Goal: Task Accomplishment & Management: Complete application form

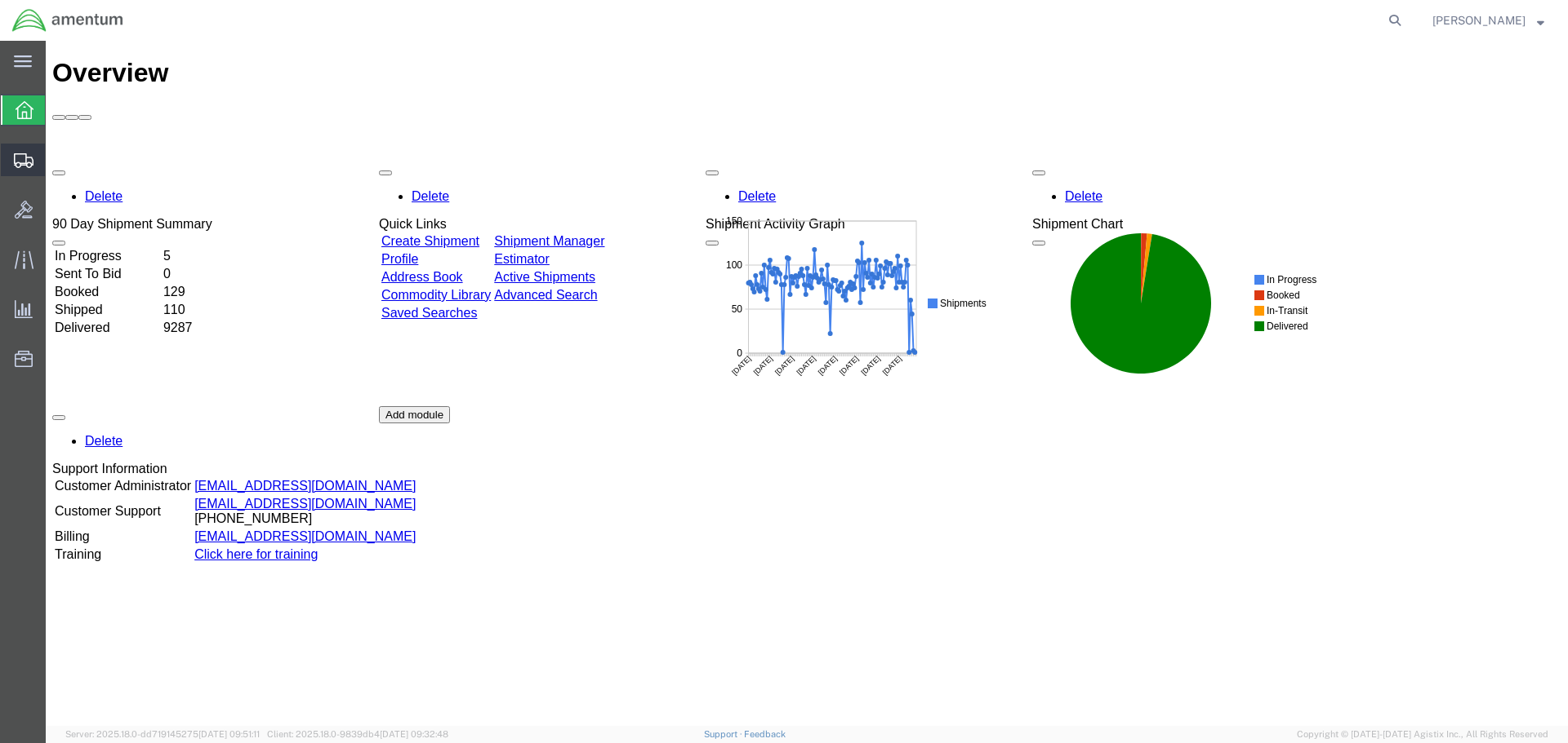
click at [0, 0] on span "Create Shipment" at bounding box center [0, 0] width 0 height 0
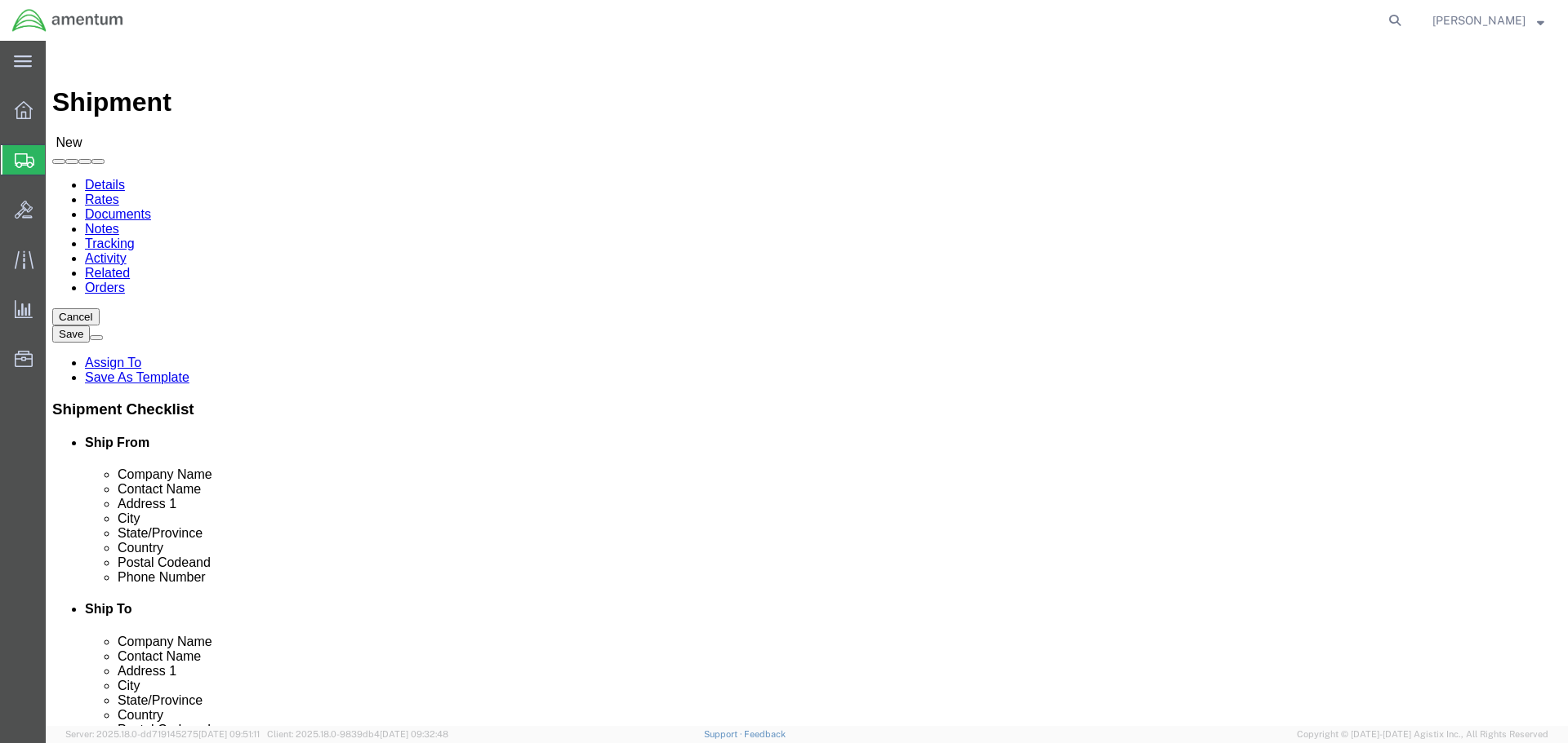
select select
select select "MYPROFILE"
select select "CA"
type input "sac"
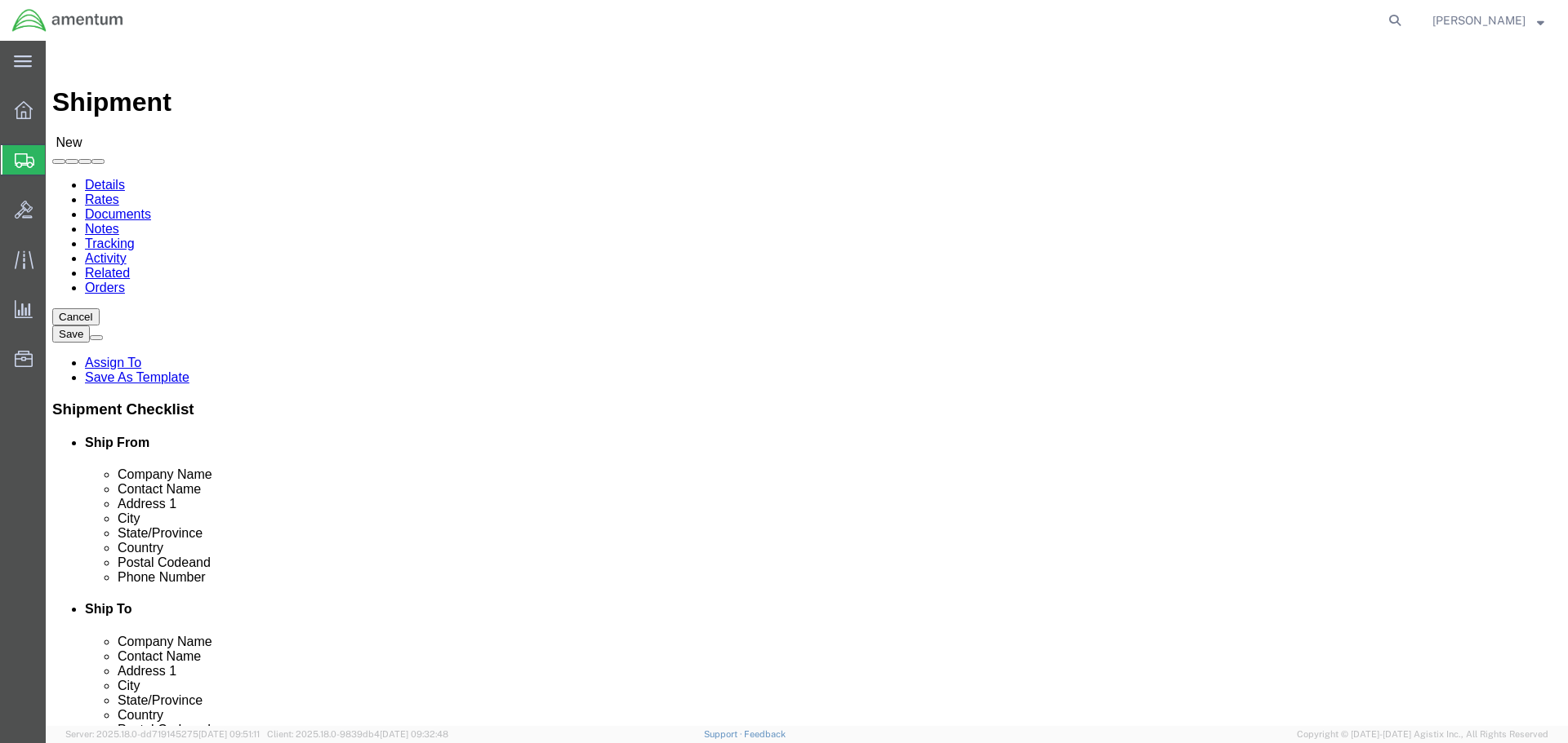
select select "49943"
select select "CA"
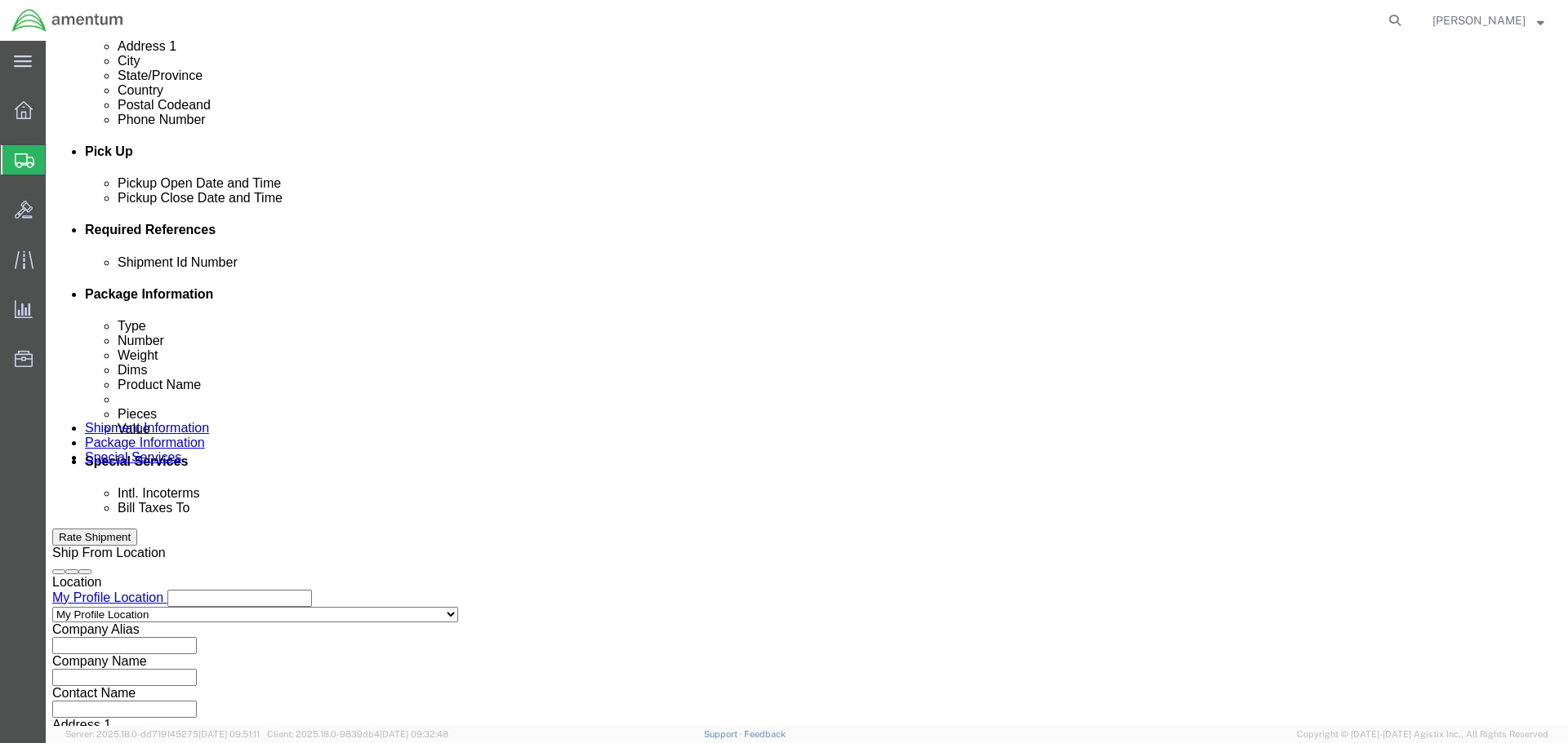
scroll to position [552, 0]
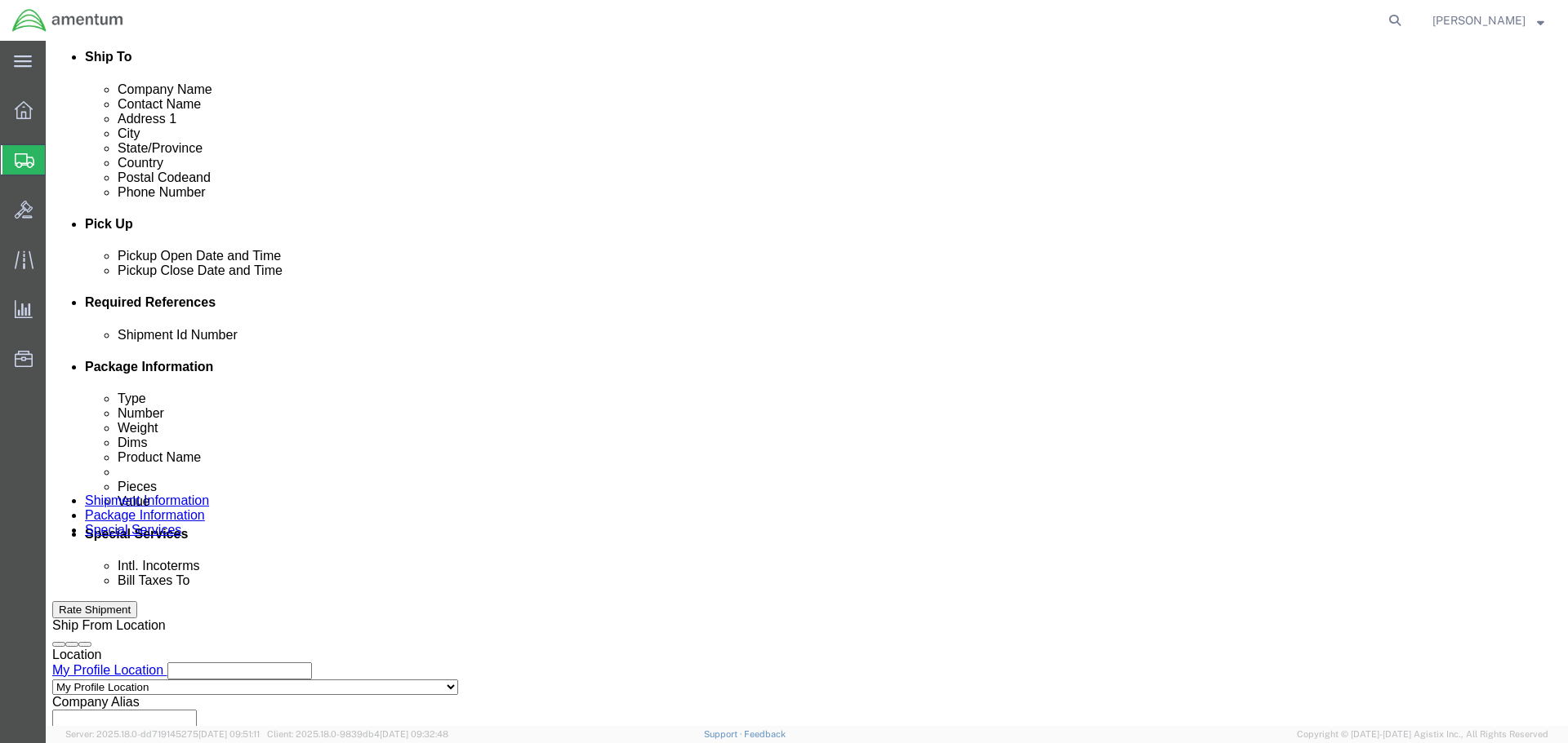
click button "Add reference"
click div
click input "text"
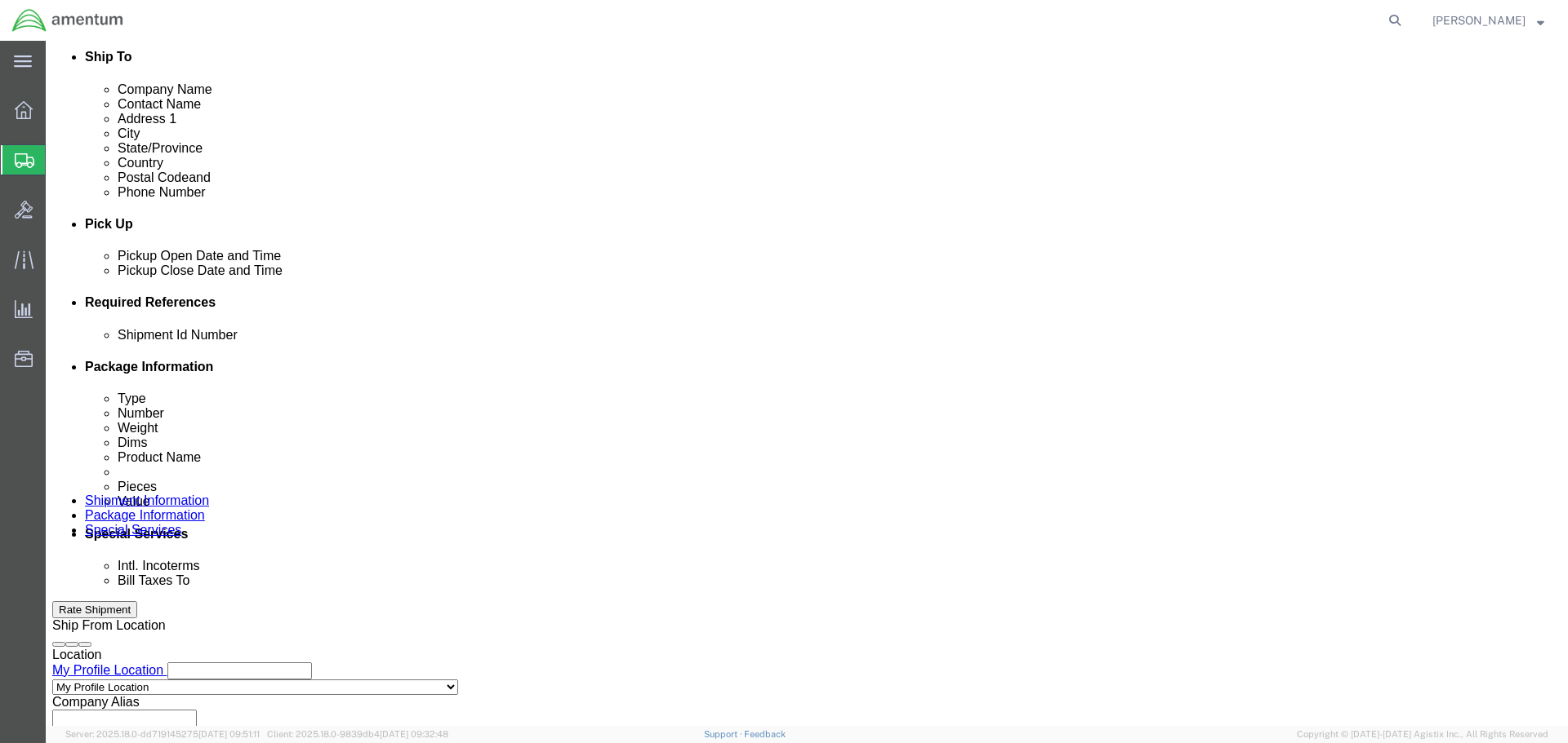
type input "753AM"
select select "PROJNUM"
type input "6118.03.03.2219.000.SDC.0000"
select select "DEPT"
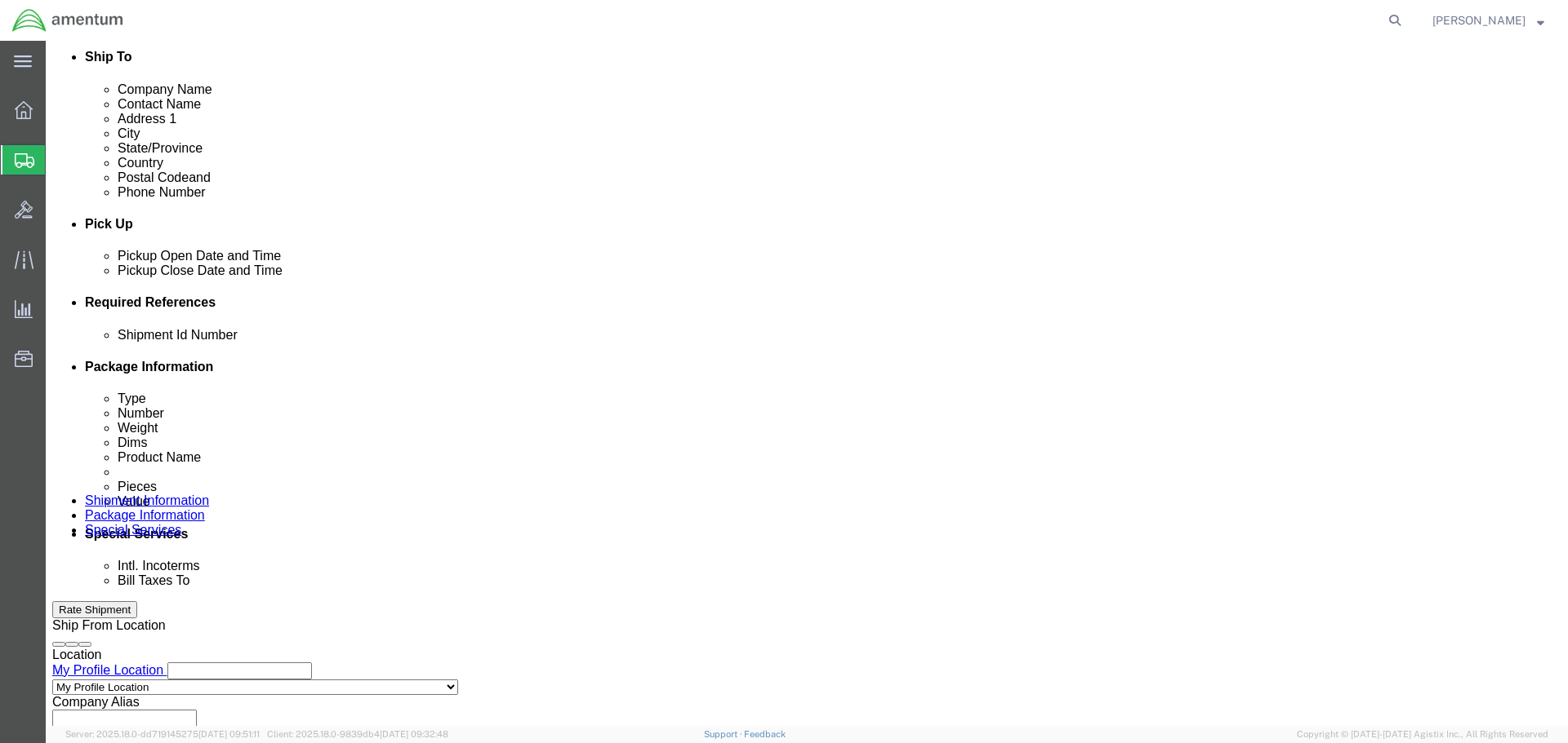
type input "CBP"
type input "CU"
select select "CUSTREF"
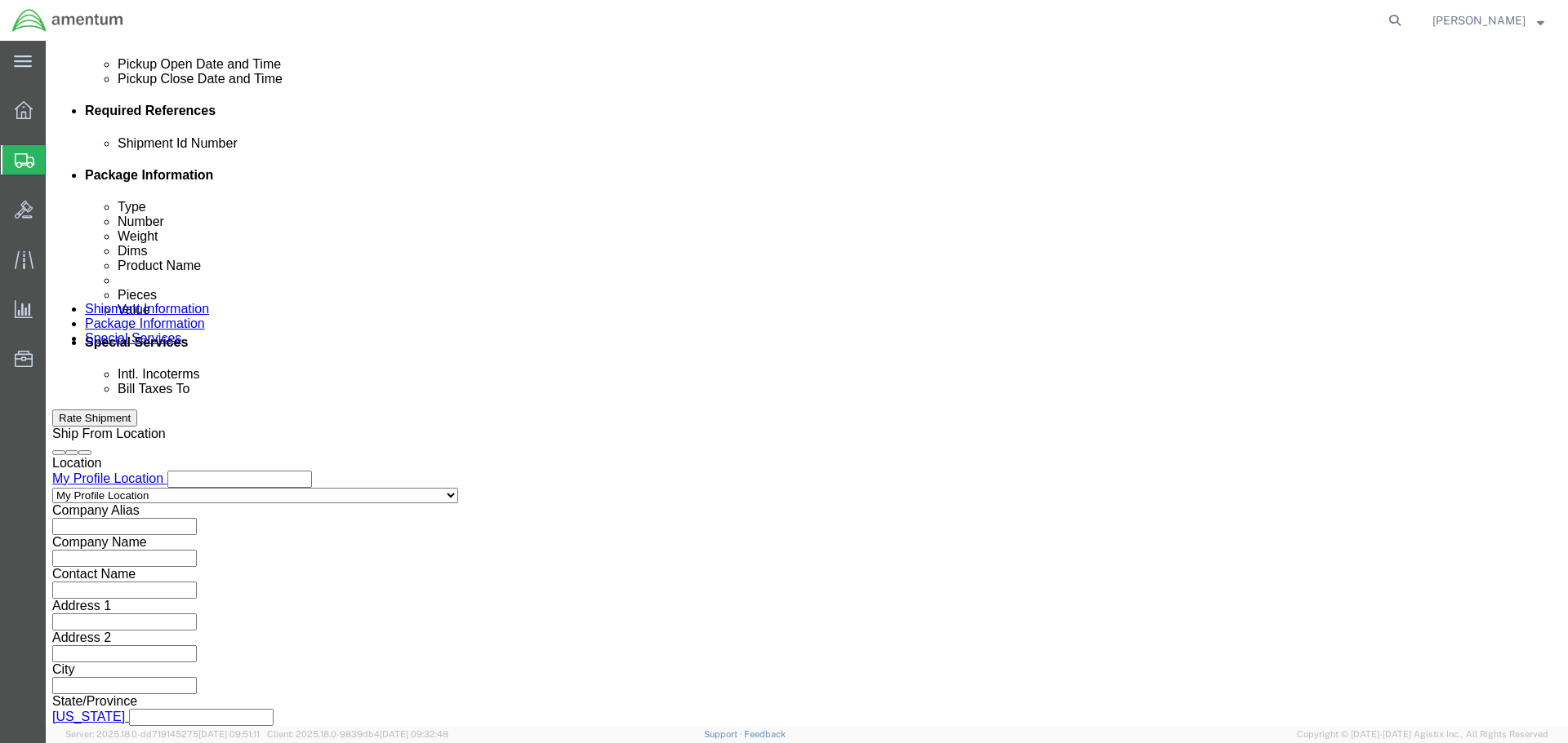
scroll to position [747, 0]
type input "SEARCHLIGHT"
click button "Continue"
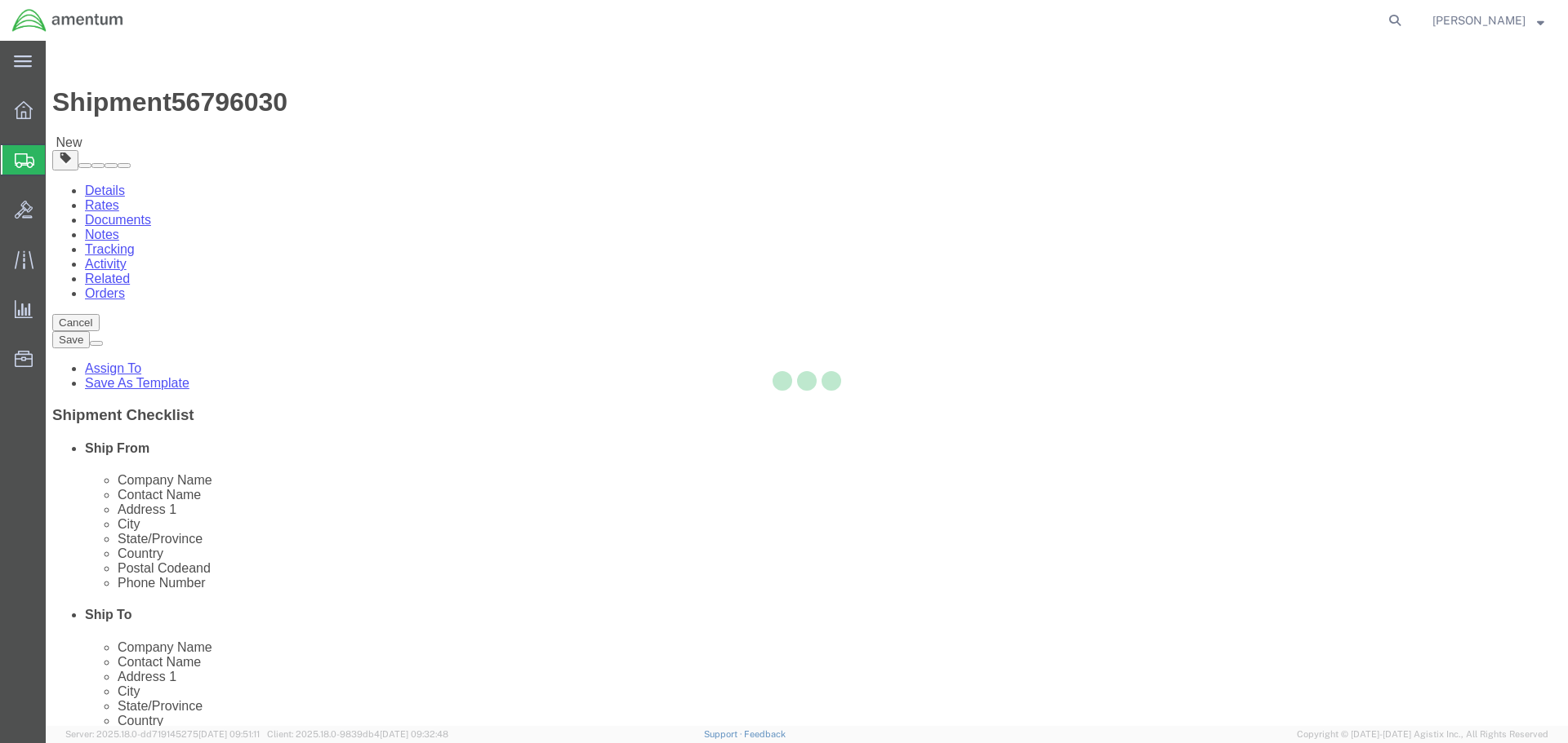
select select "CBOX"
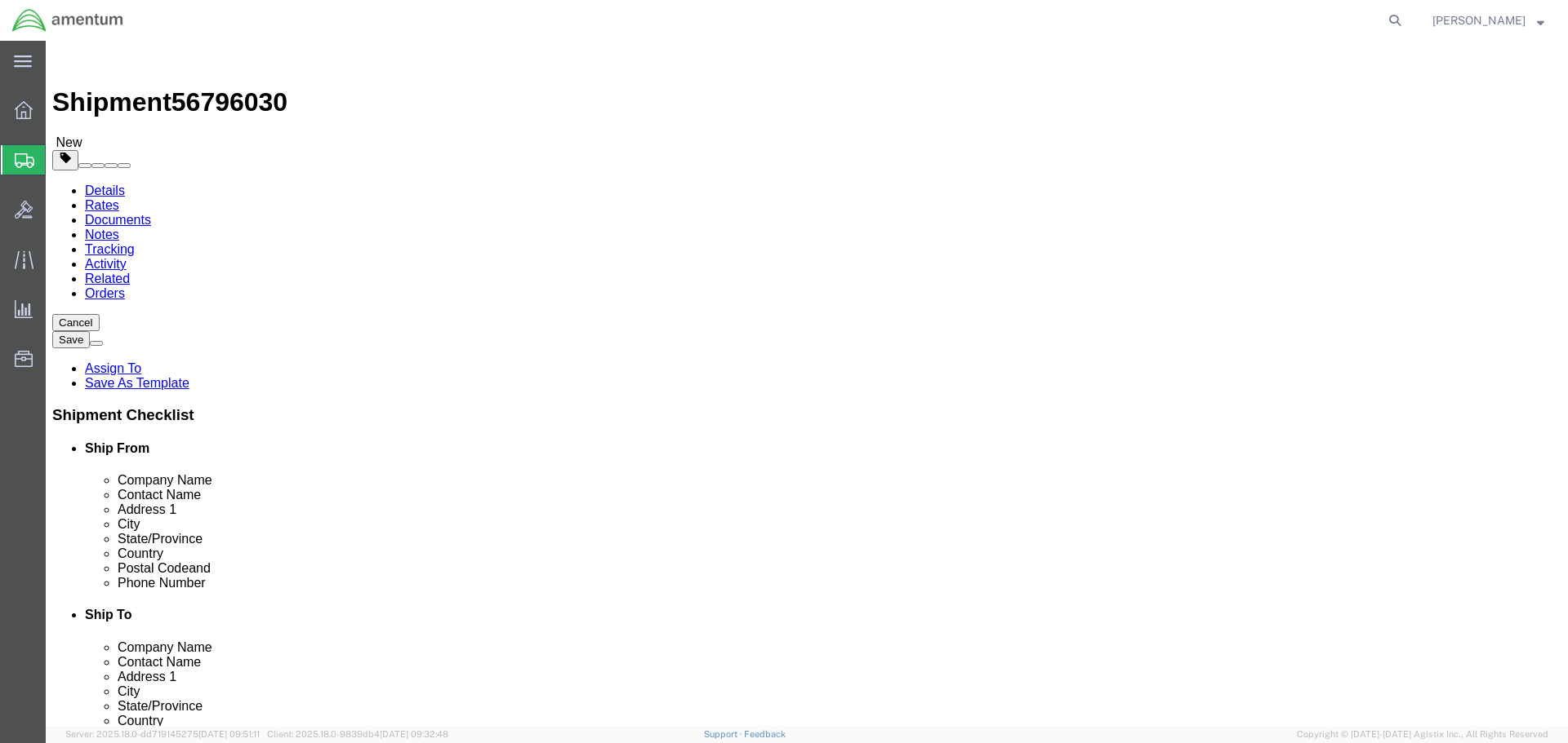
click input "text"
type input "18"
type input "12"
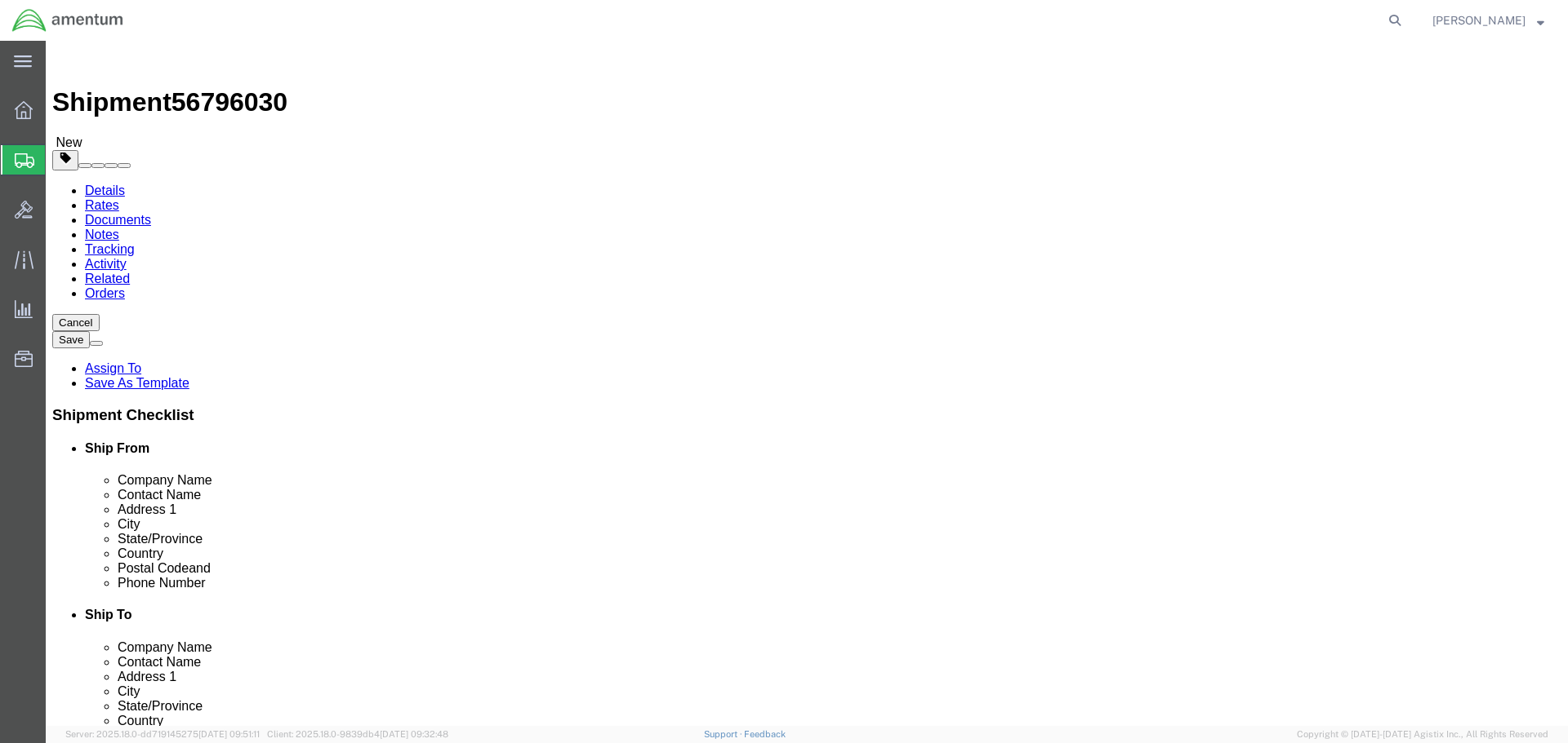
type input "8"
click link "Add Content"
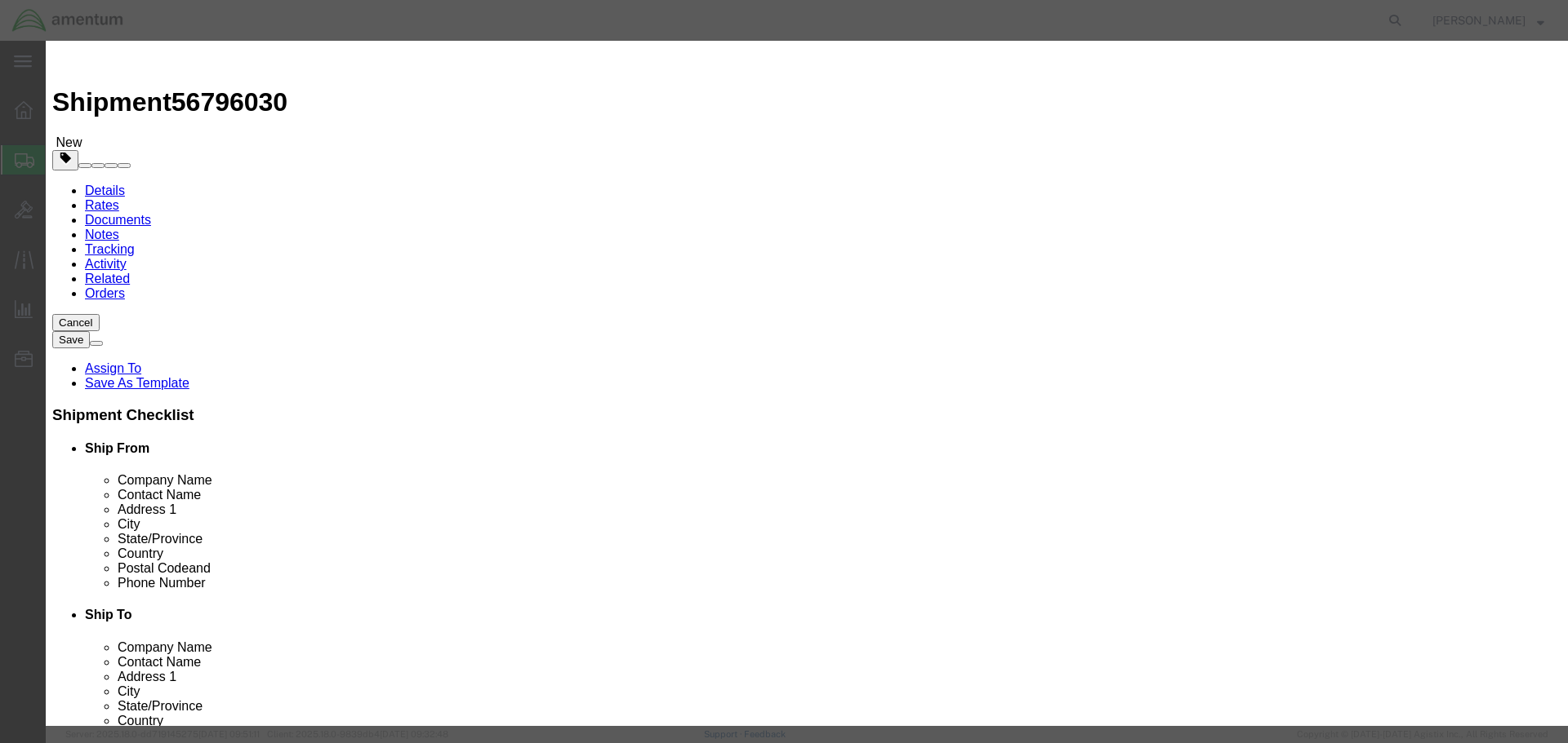
type input "SEARCHLIGHT"
type input "1"
type input "81"
select select "USD"
type input "2400"
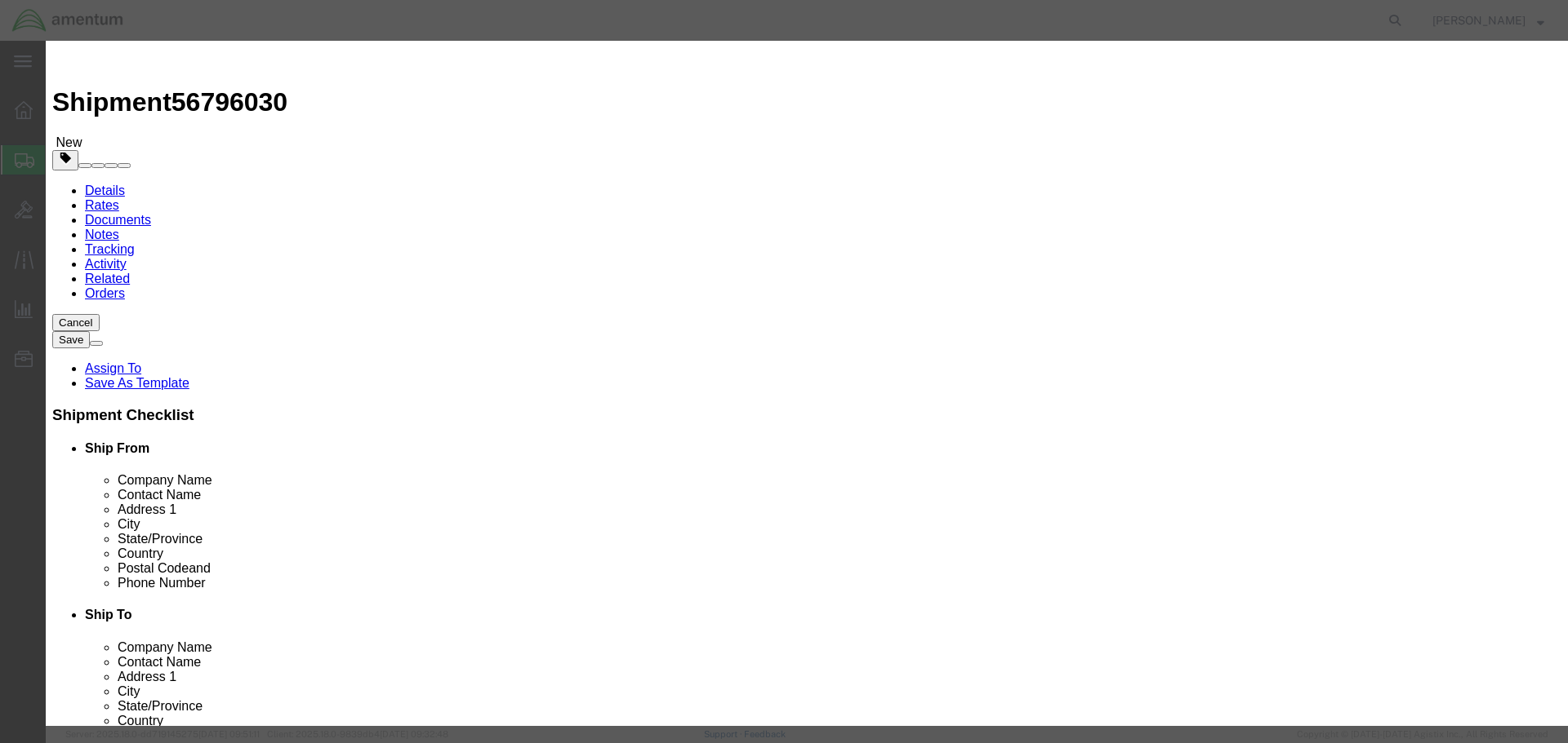
paste input "930-500-25-1"
type input "930-500-25-1"
type input "105124"
click div "Save & Add Another Save & Close Close"
click button "Save & Close"
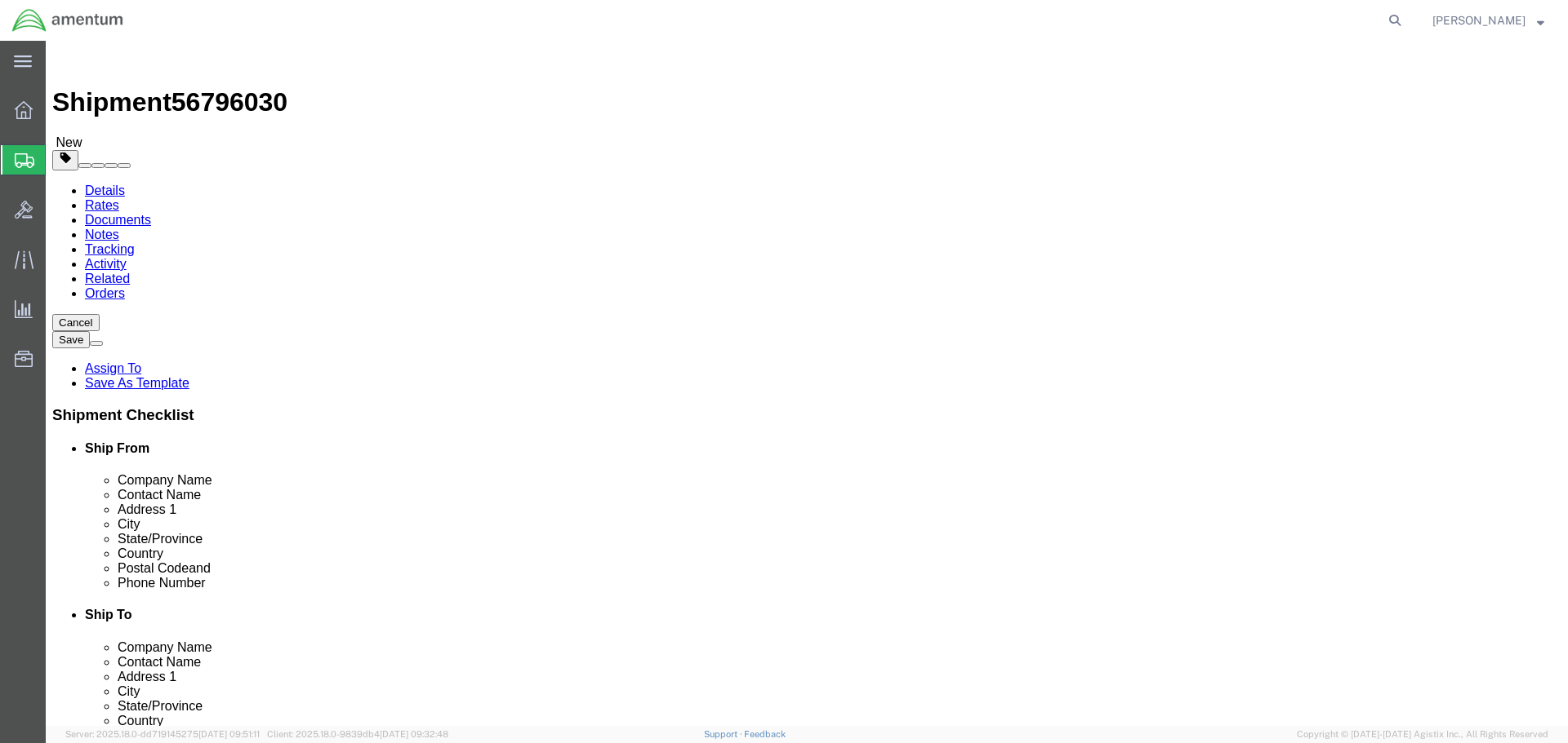
click button "Continue"
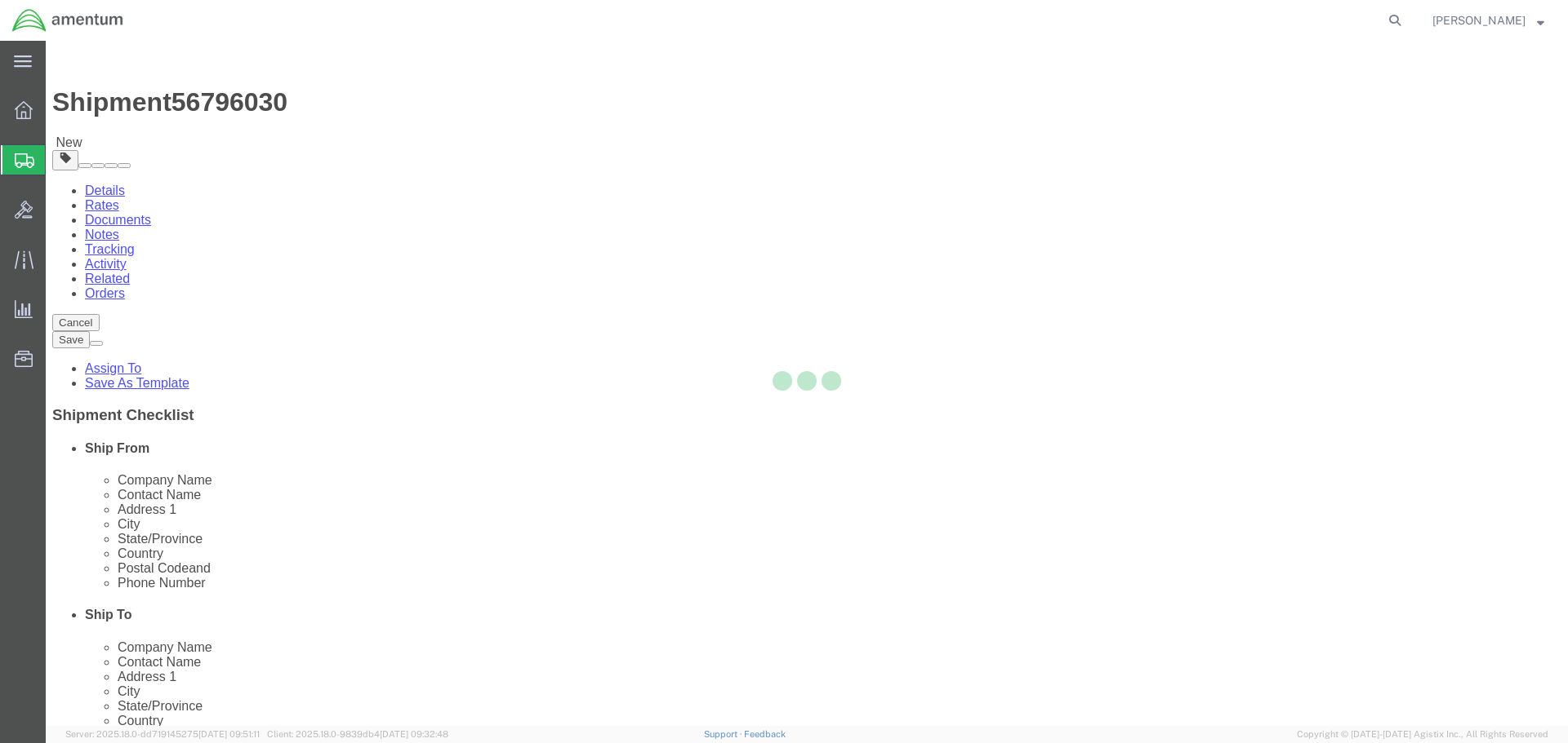
select select
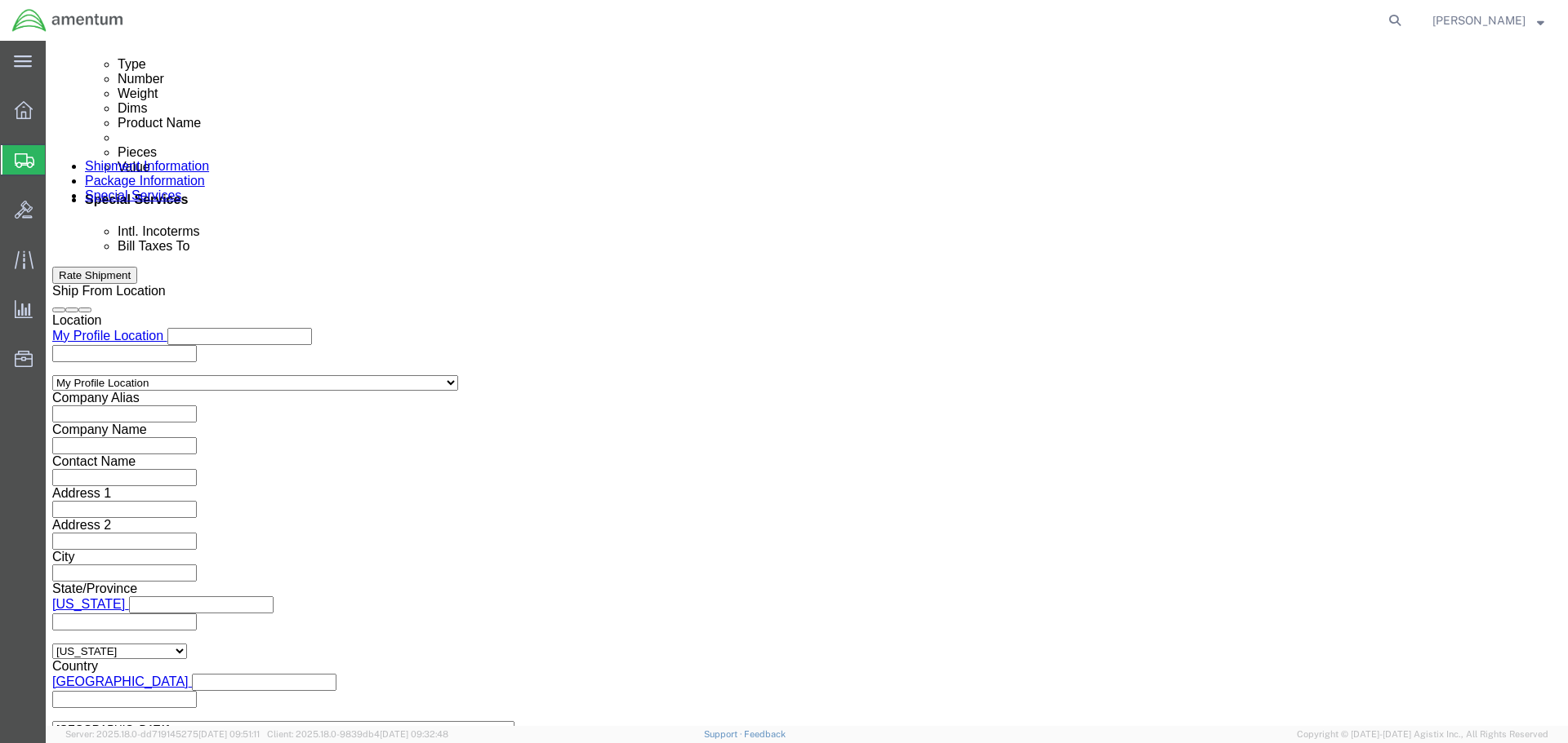
scroll to position [897, 0]
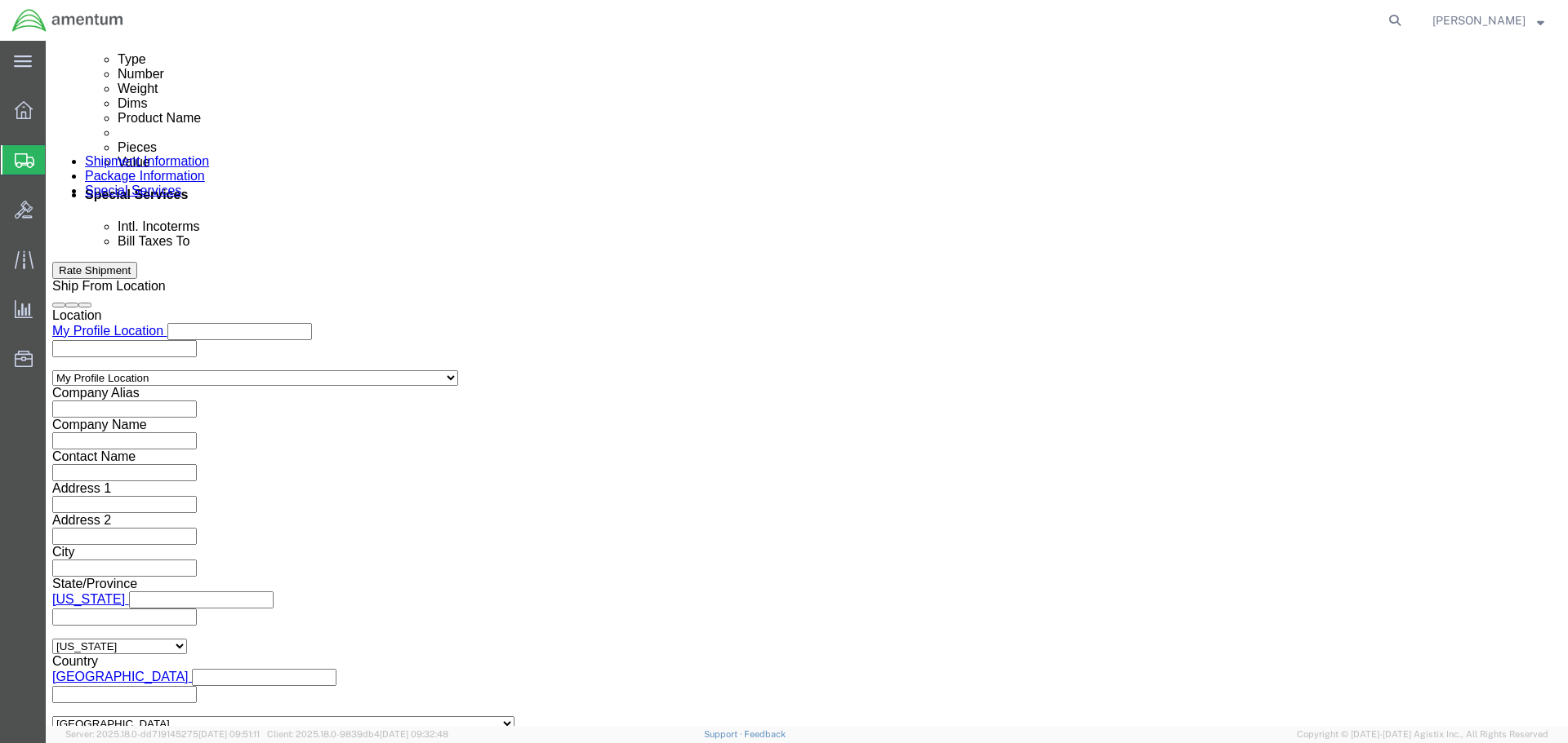
click input "text"
paste input "[PERSON_NAME][EMAIL_ADDRESS][PERSON_NAME][DOMAIN_NAME]"
type input "[PERSON_NAME][EMAIL_ADDRESS][PERSON_NAME][DOMAIN_NAME]"
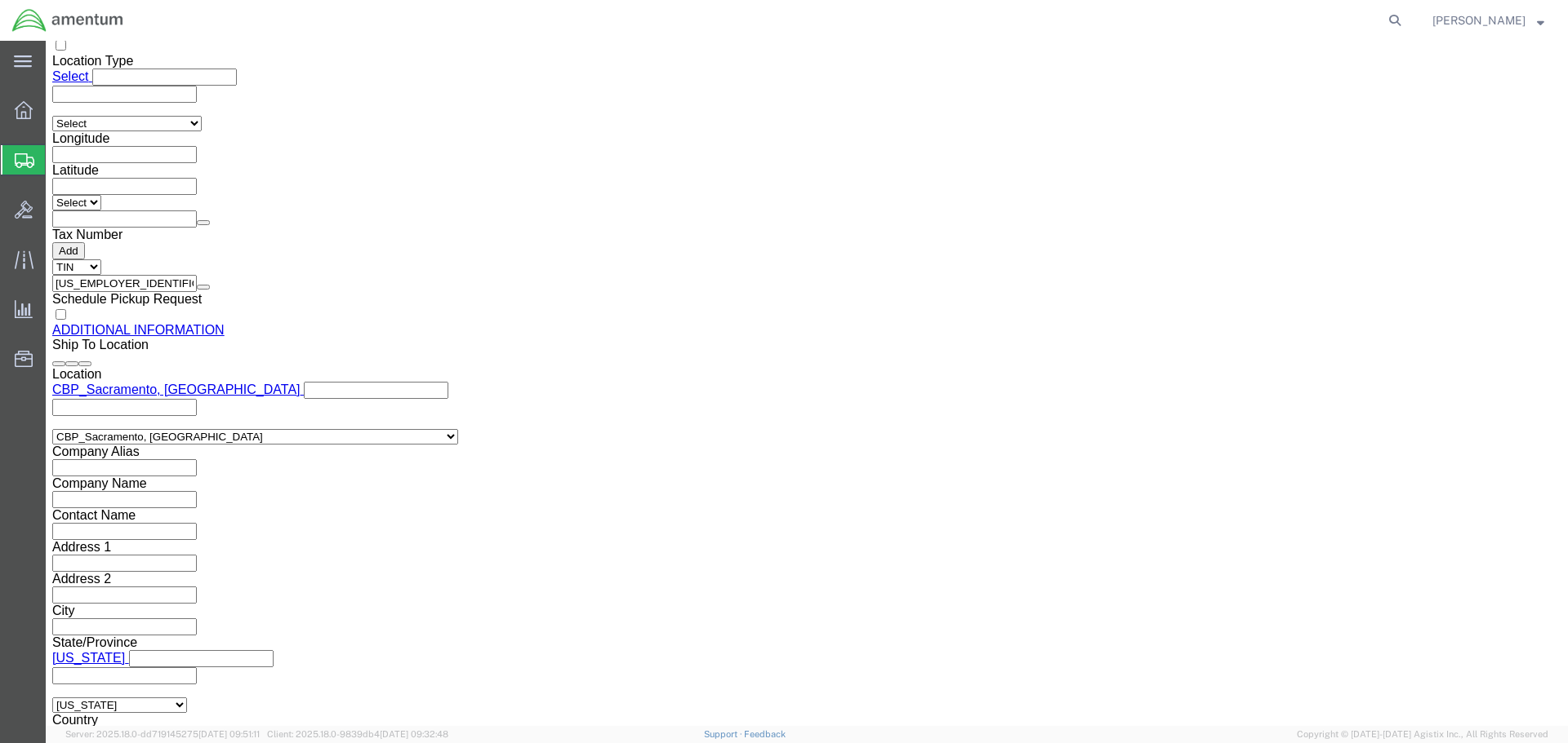
scroll to position [1877, 0]
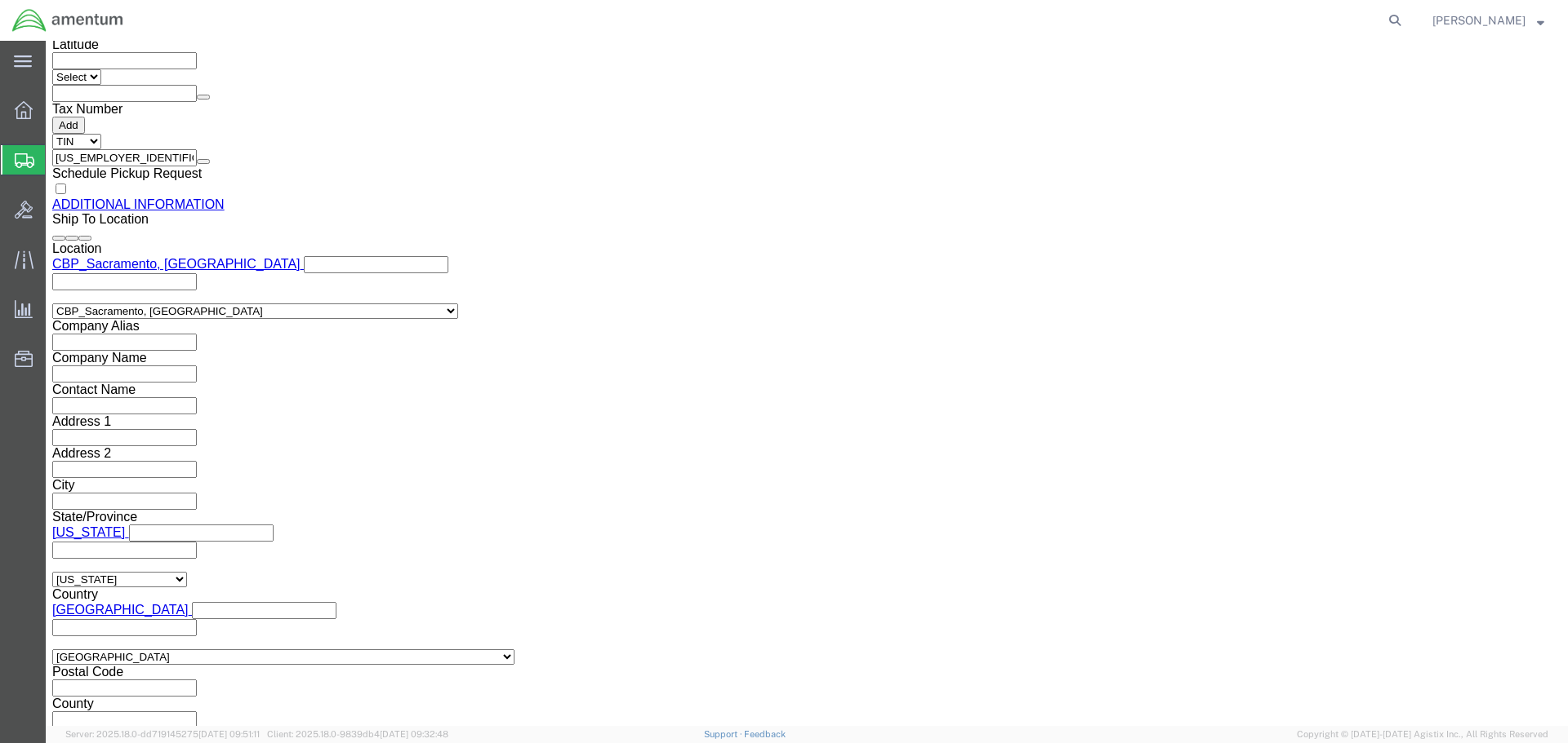
click button "Rate Shipment"
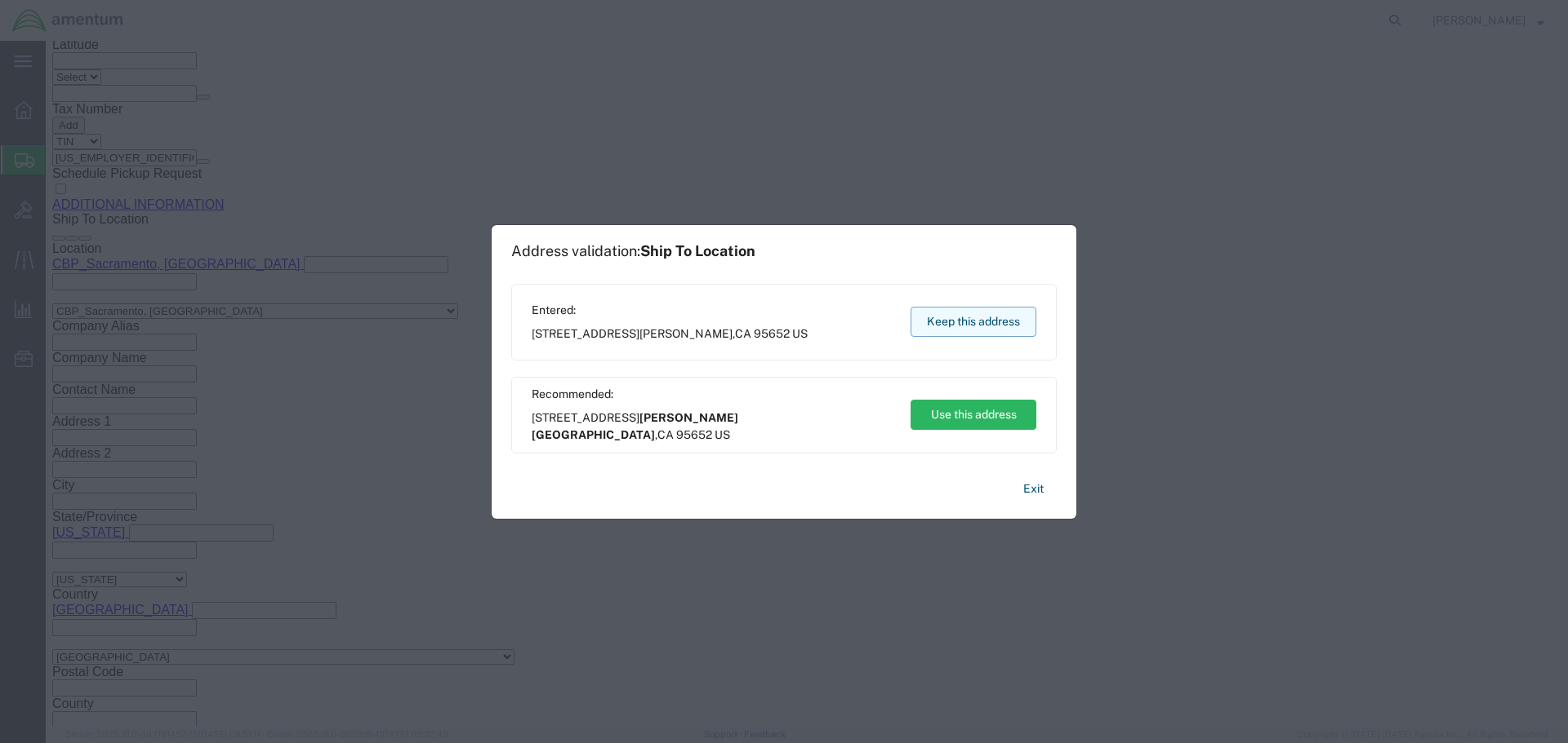
click at [997, 325] on button "Keep this address" at bounding box center [973, 322] width 126 height 30
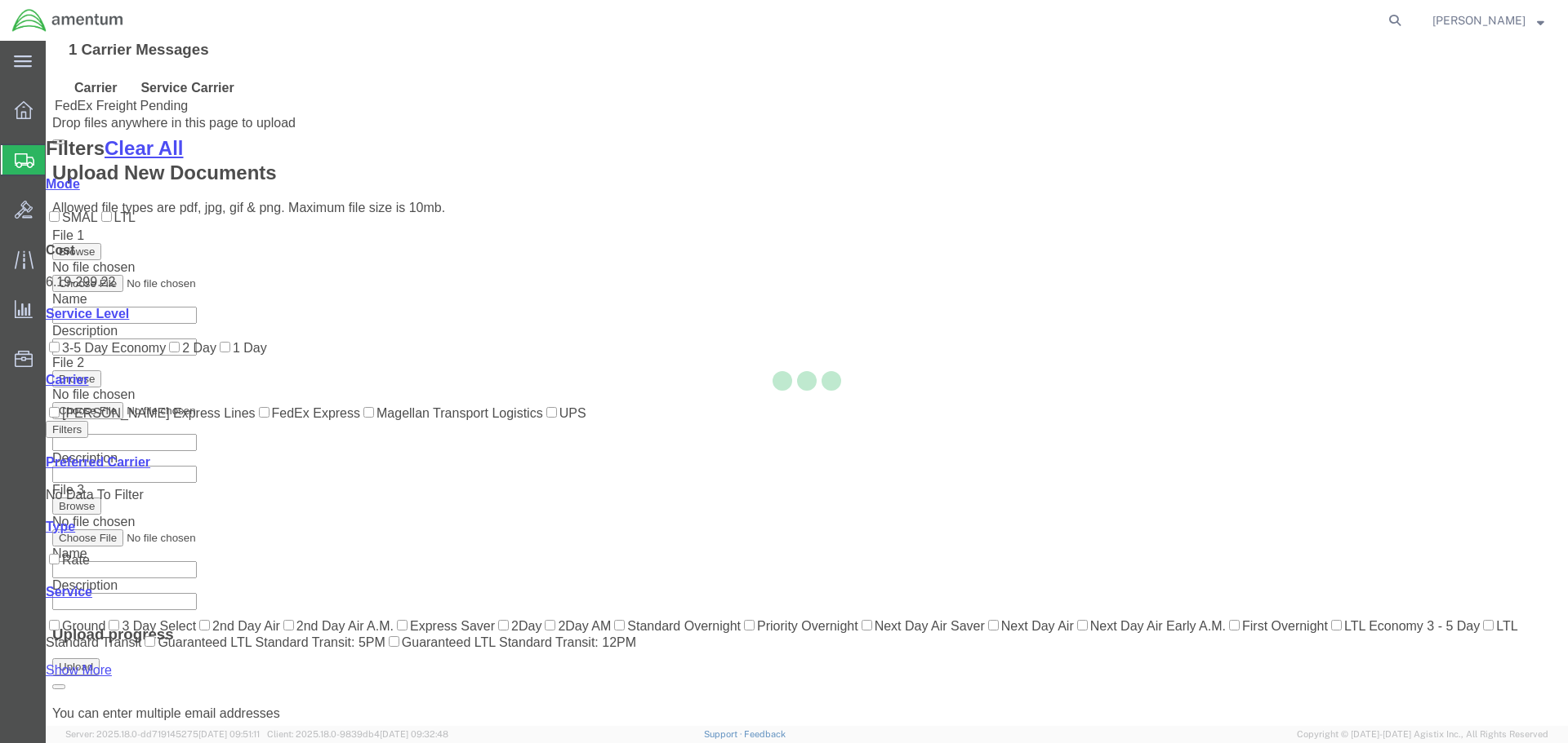
scroll to position [199, 0]
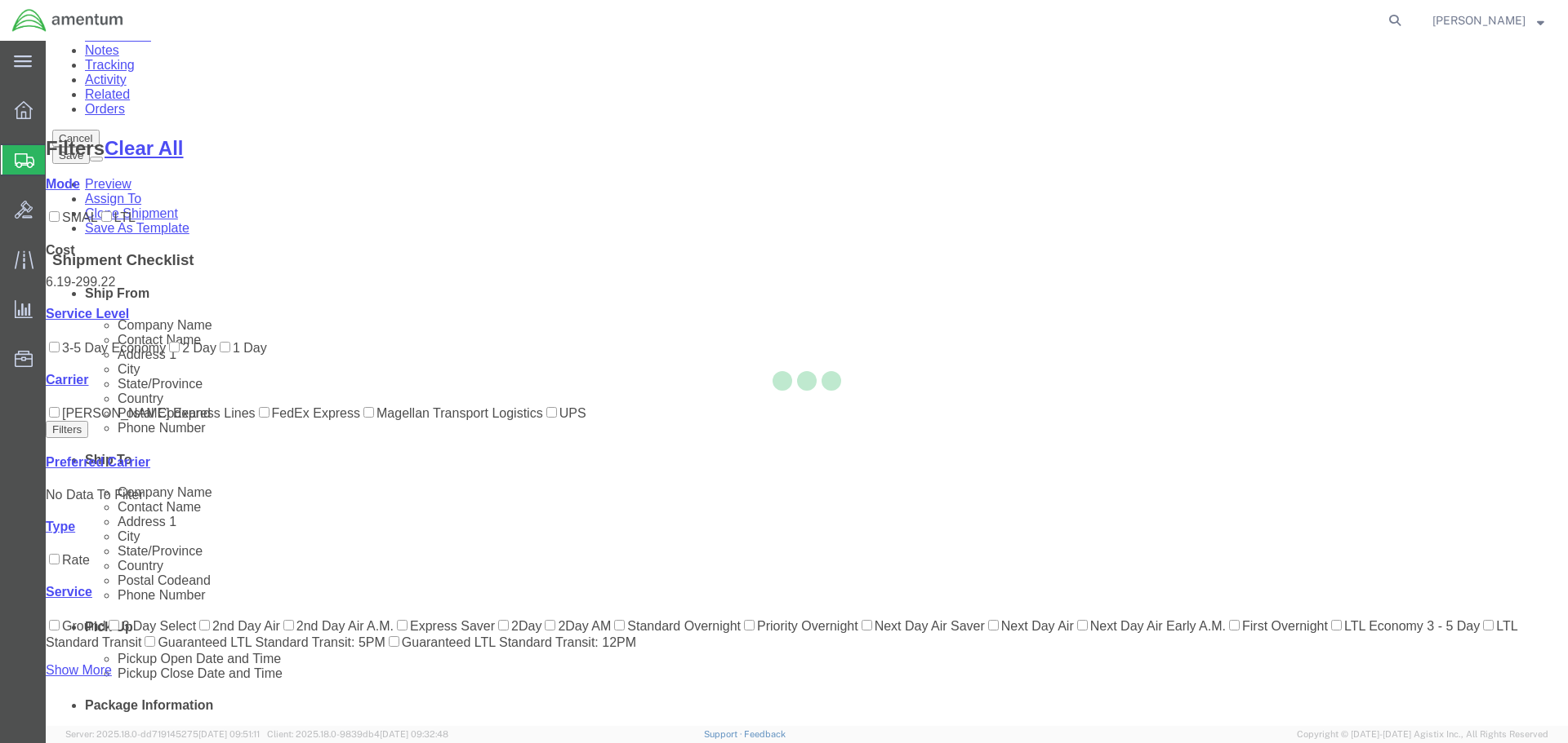
scroll to position [0, 0]
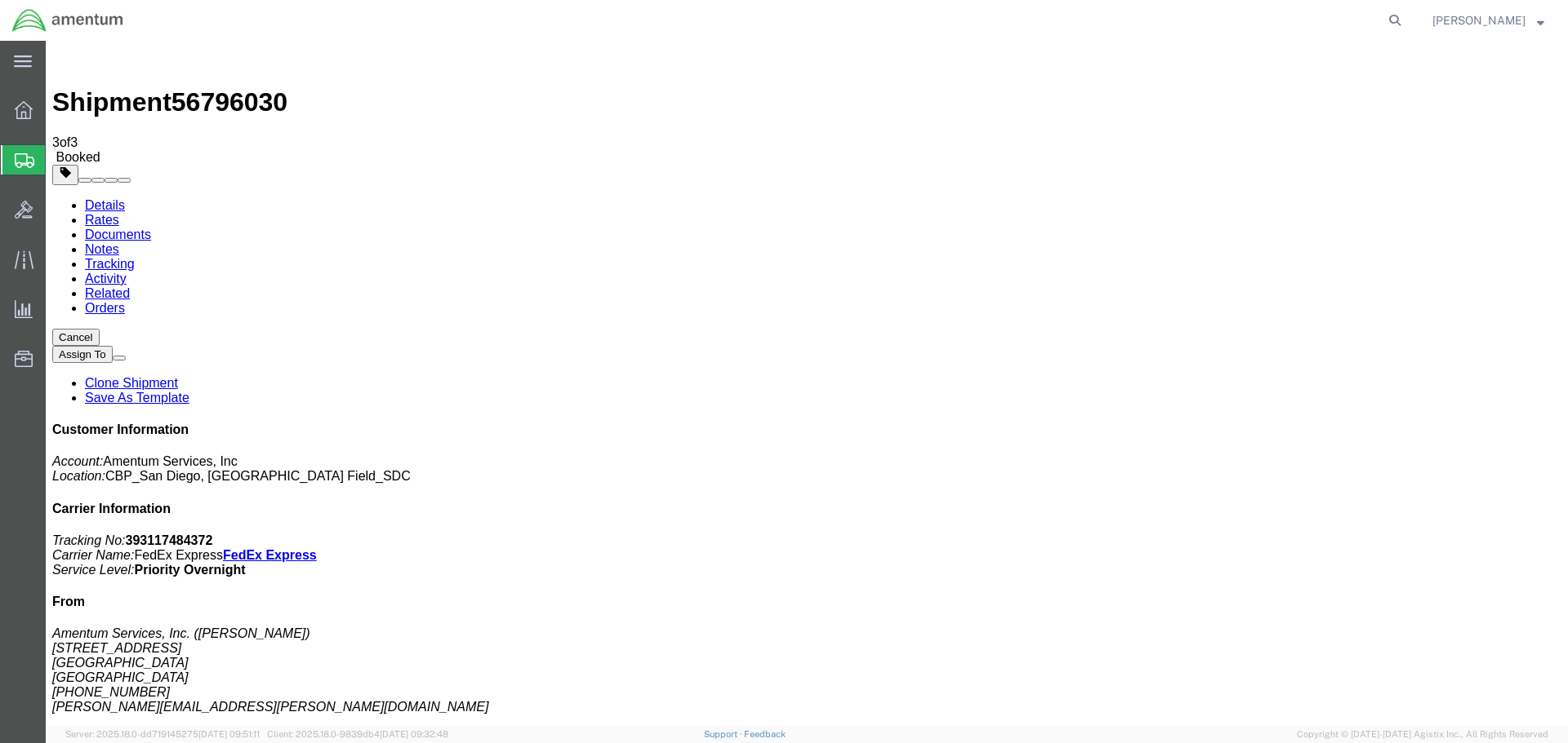
click at [115, 198] on link "Details" at bounding box center [105, 205] width 40 height 14
click span "button"
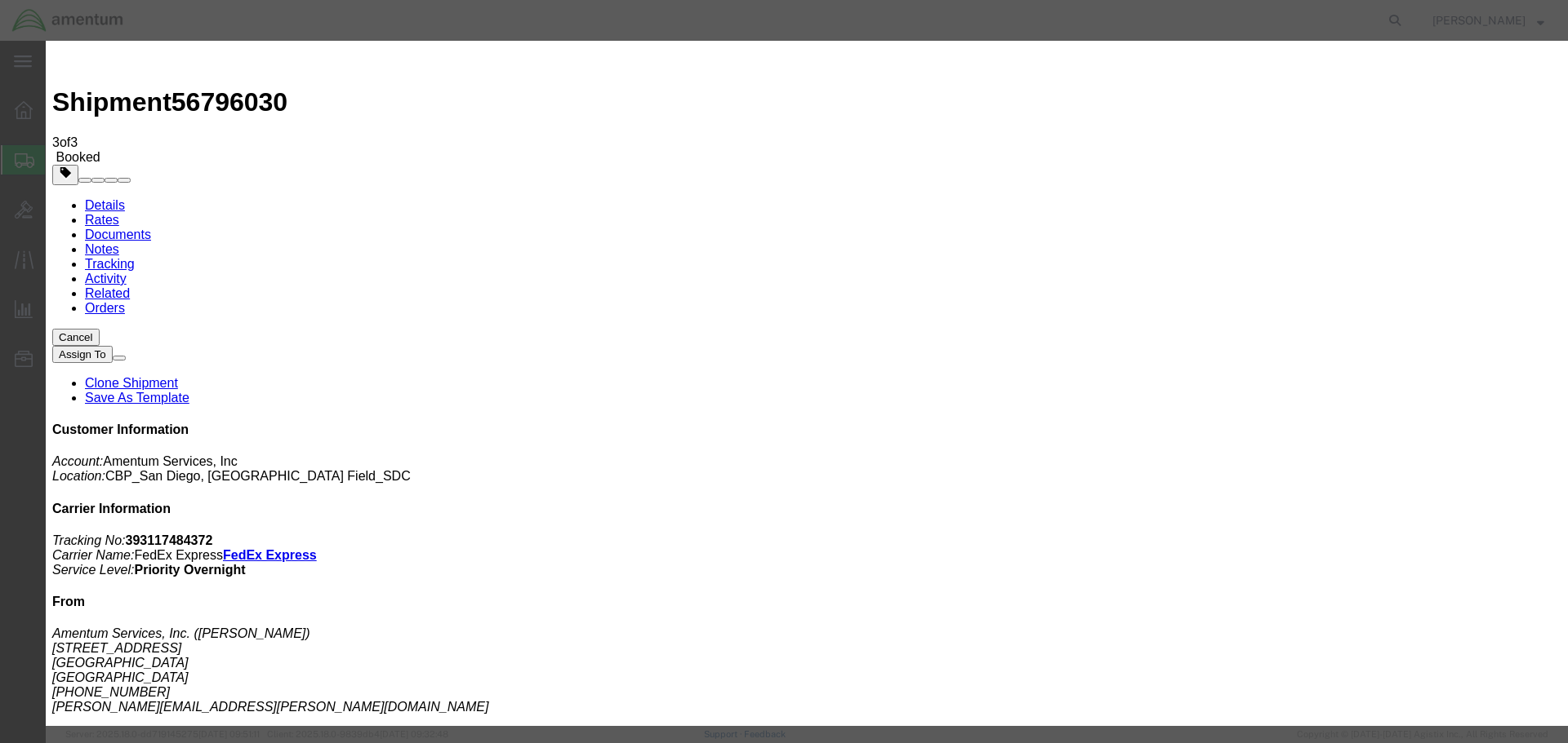
click div "[DATE] 2:00 PM"
type input "3:00 PM"
click button "Apply"
click button "Save"
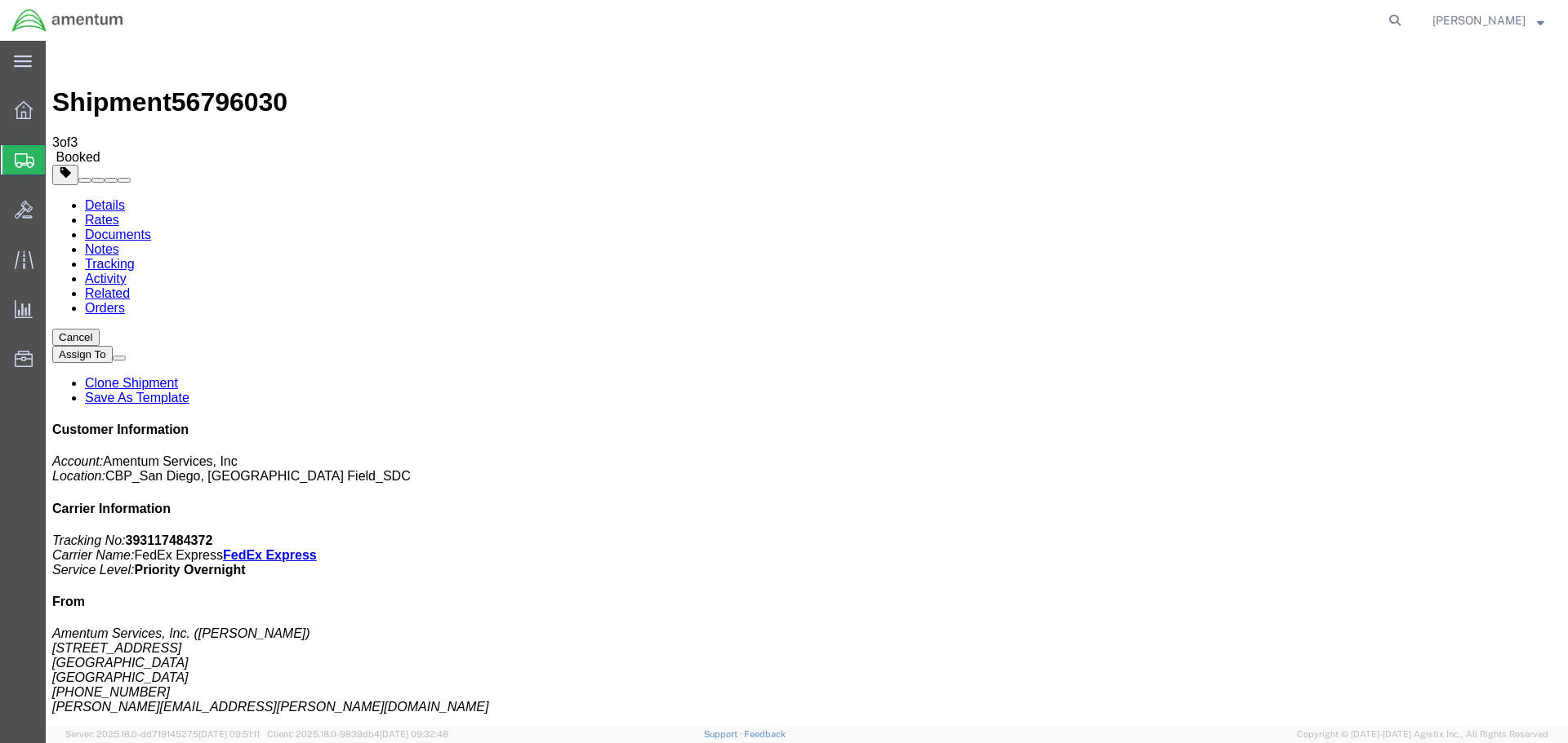
click button "Close"
click link "Schedule pickup request"
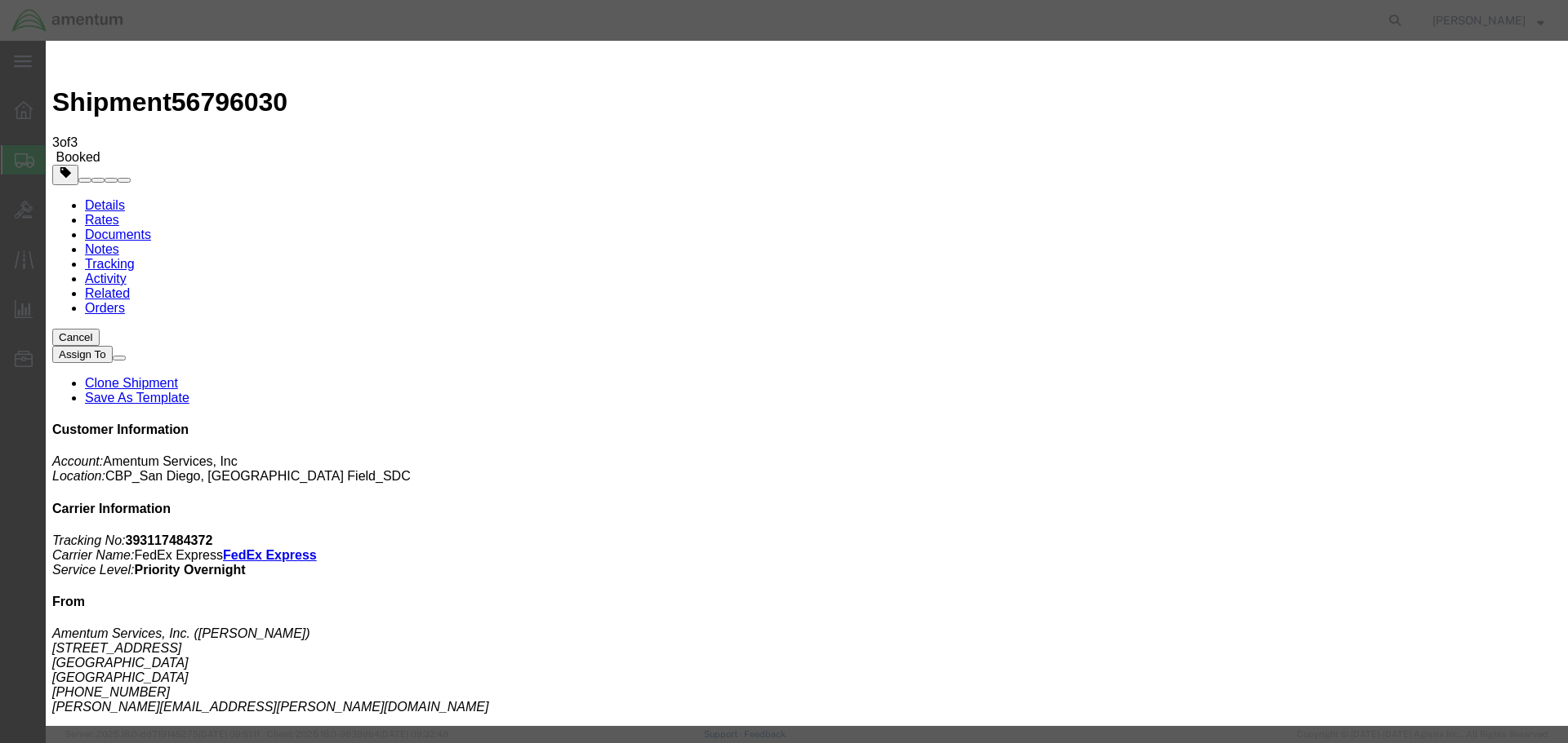
click button "Close"
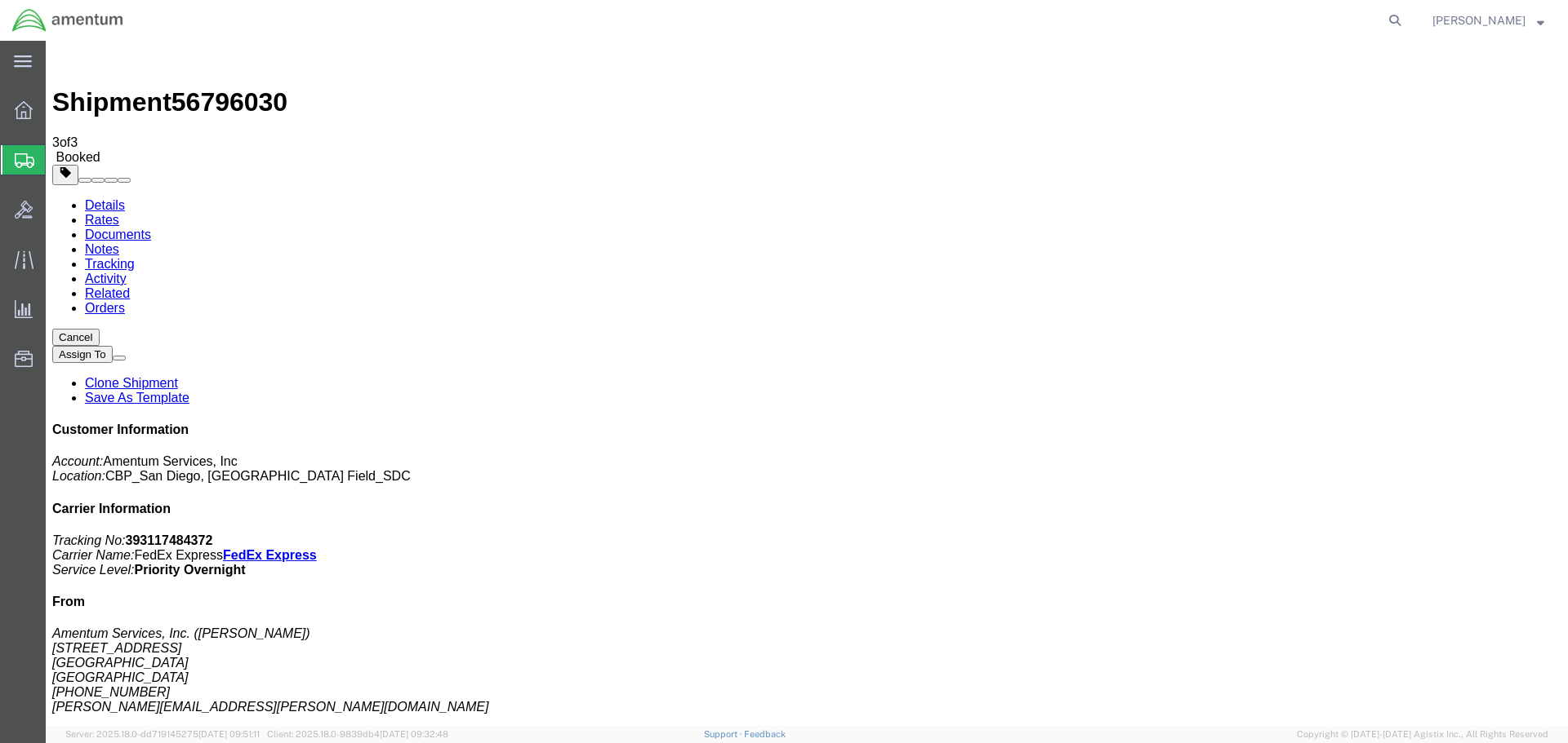
click span "button"
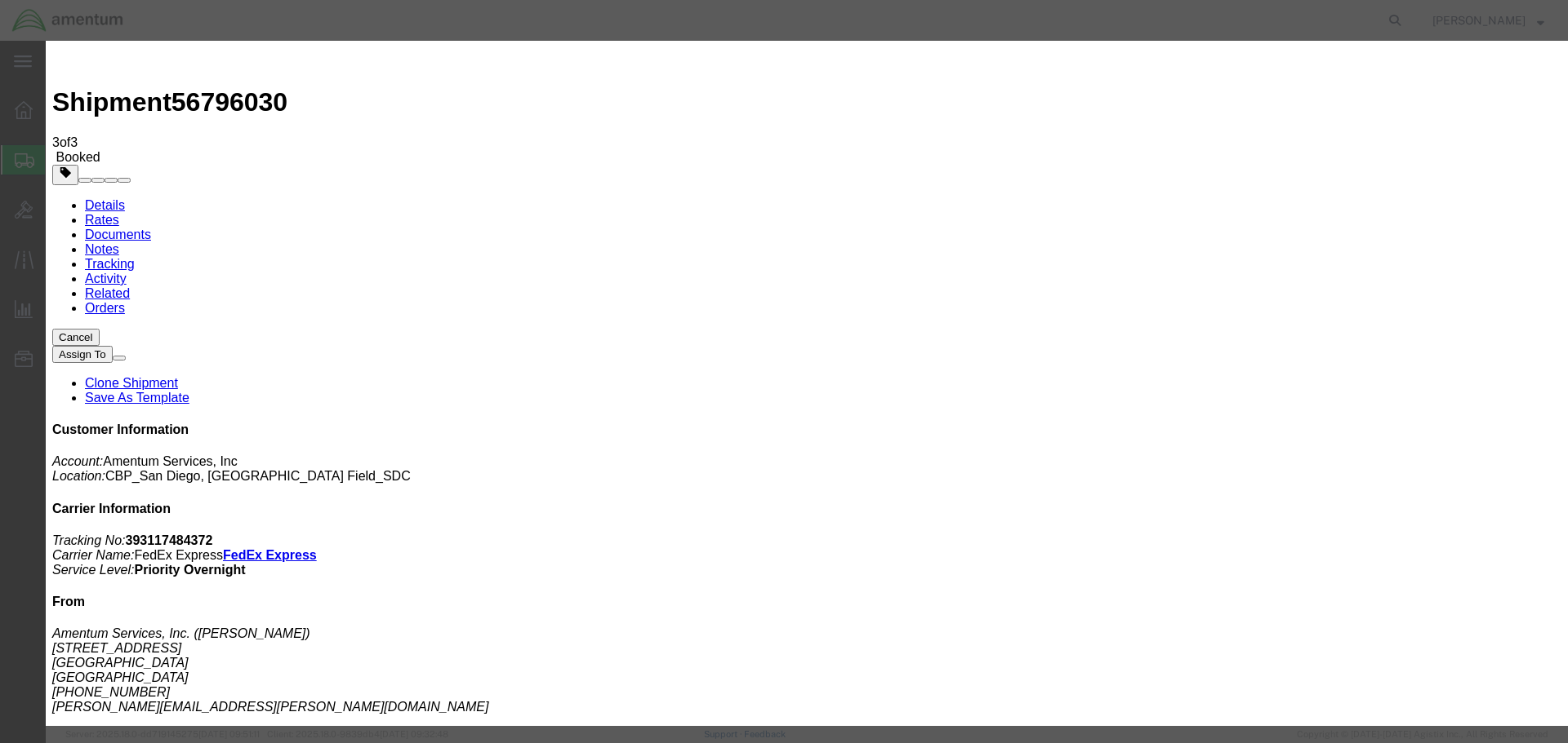
click div "[DATE] 3:00 PM"
type input "4:00 PM"
click button "Apply"
click button "Cancel"
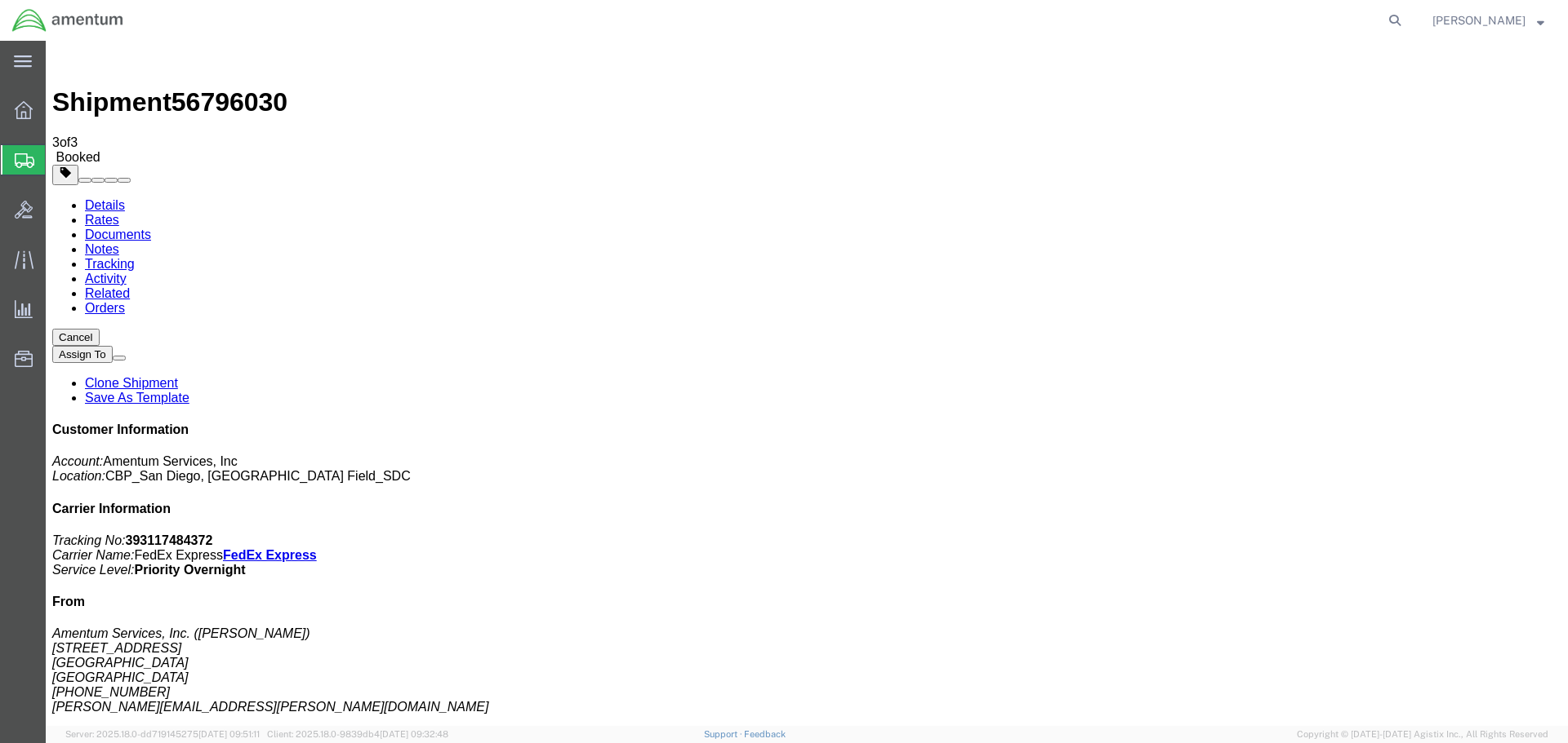
click span "button"
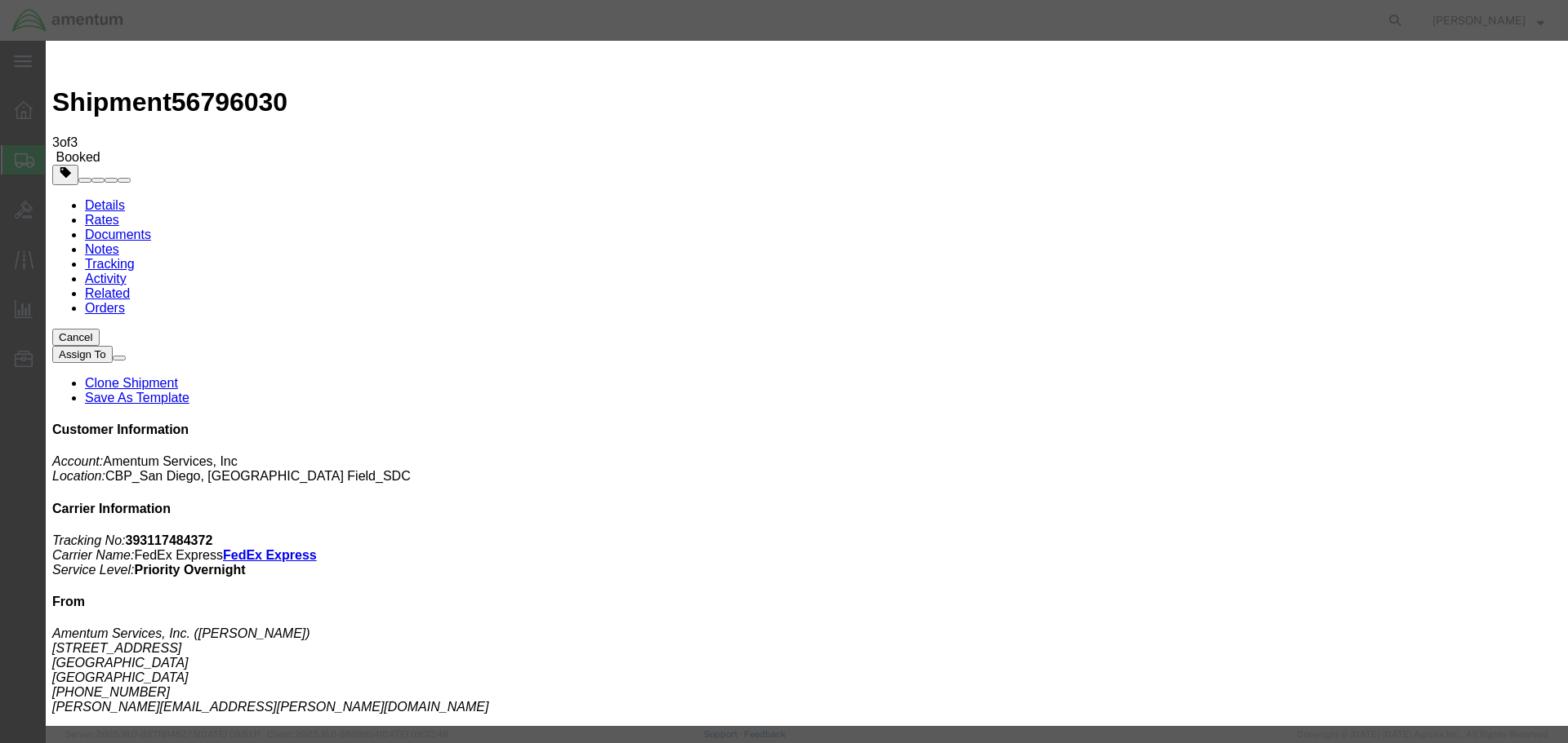
click div "Pickup Start Date Pickup Start Time Pickup Open Date and Time [DATE] 1:00 PM"
click div "[DATE] 1:00 PM"
type input "12:30 PM"
click button "Apply"
click div "[DATE] 4:00 PM"
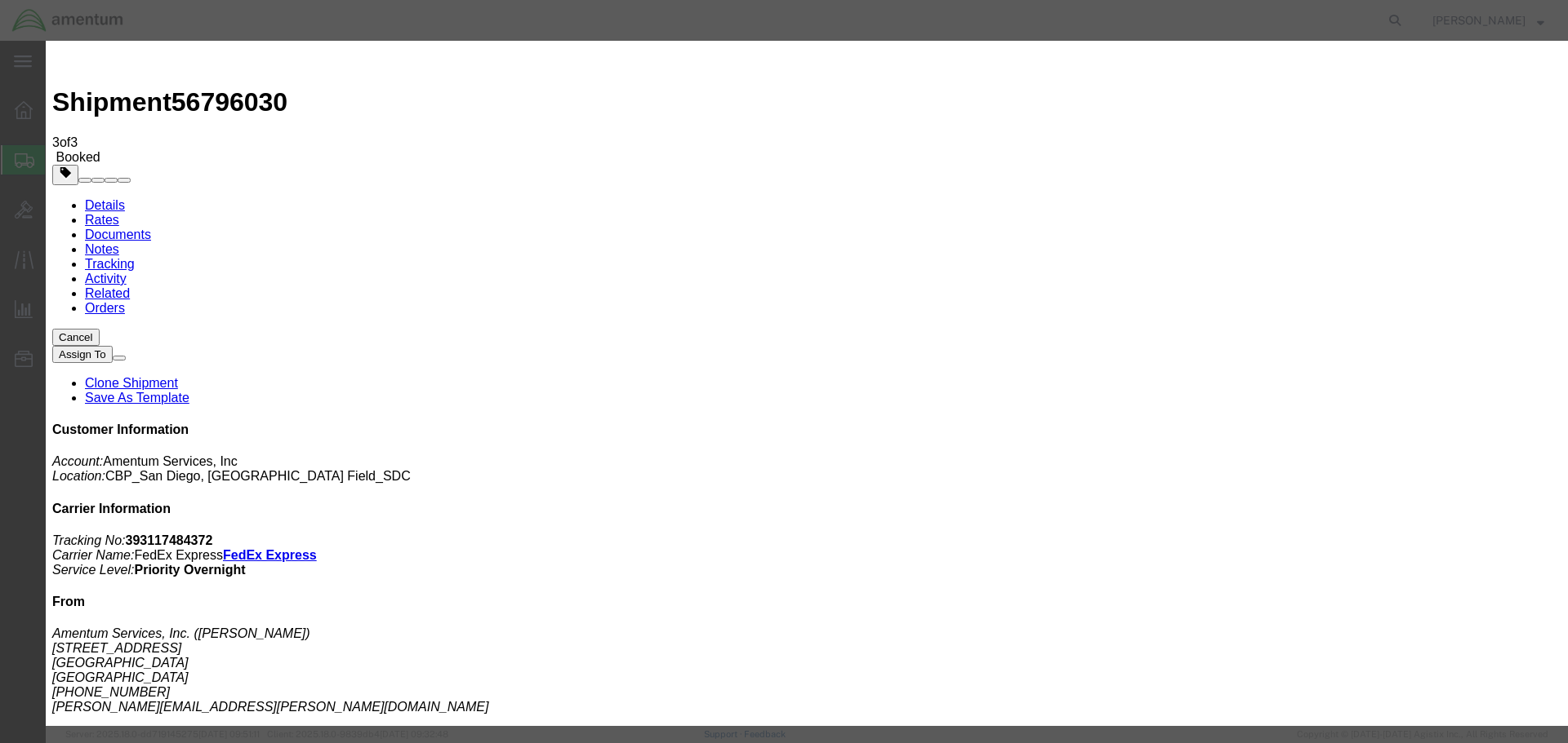
type input "3:30 PM"
click button "Apply"
click button "Save"
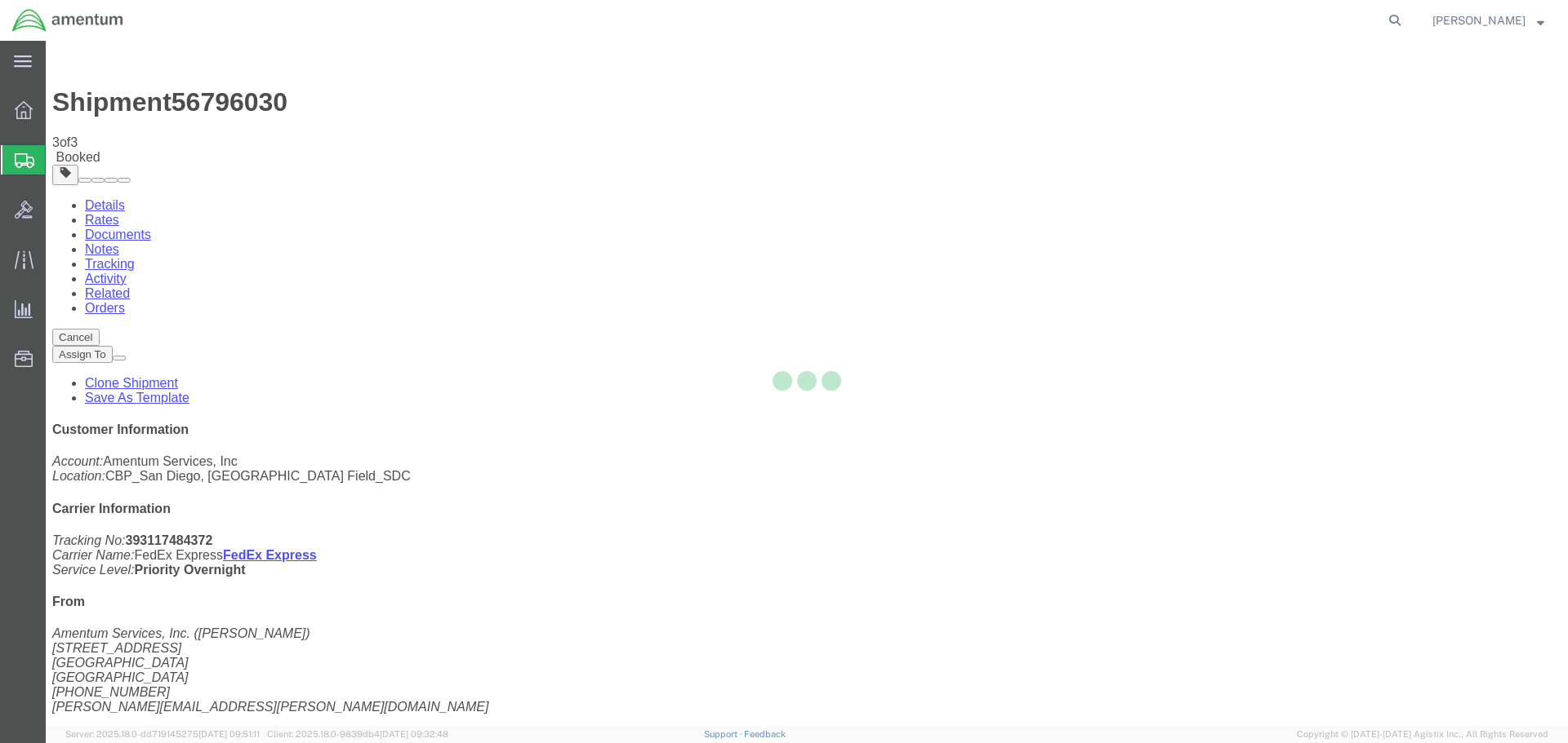
click at [1049, 195] on div at bounding box center [806, 383] width 1522 height 685
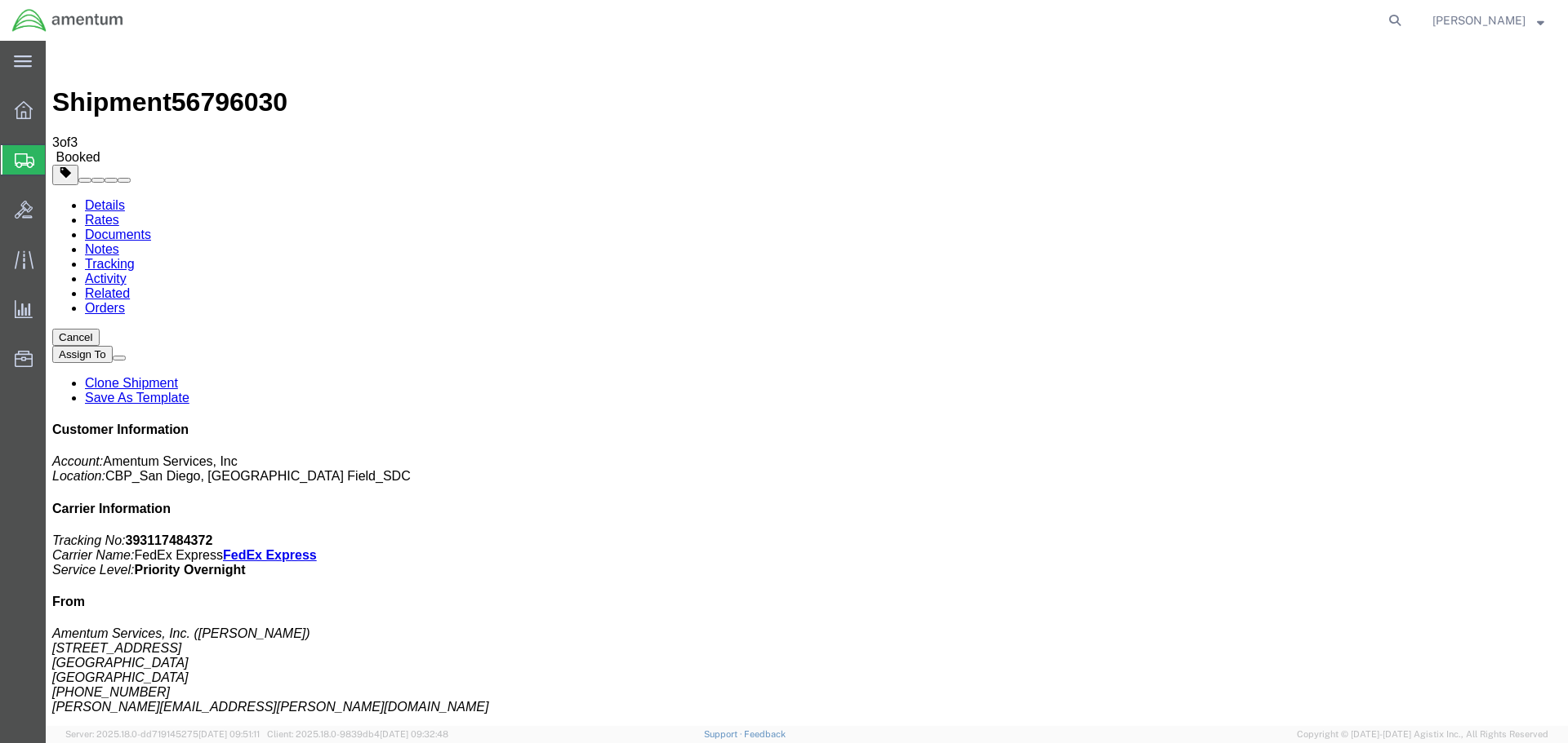
click button "Close"
click link "Schedule pickup request"
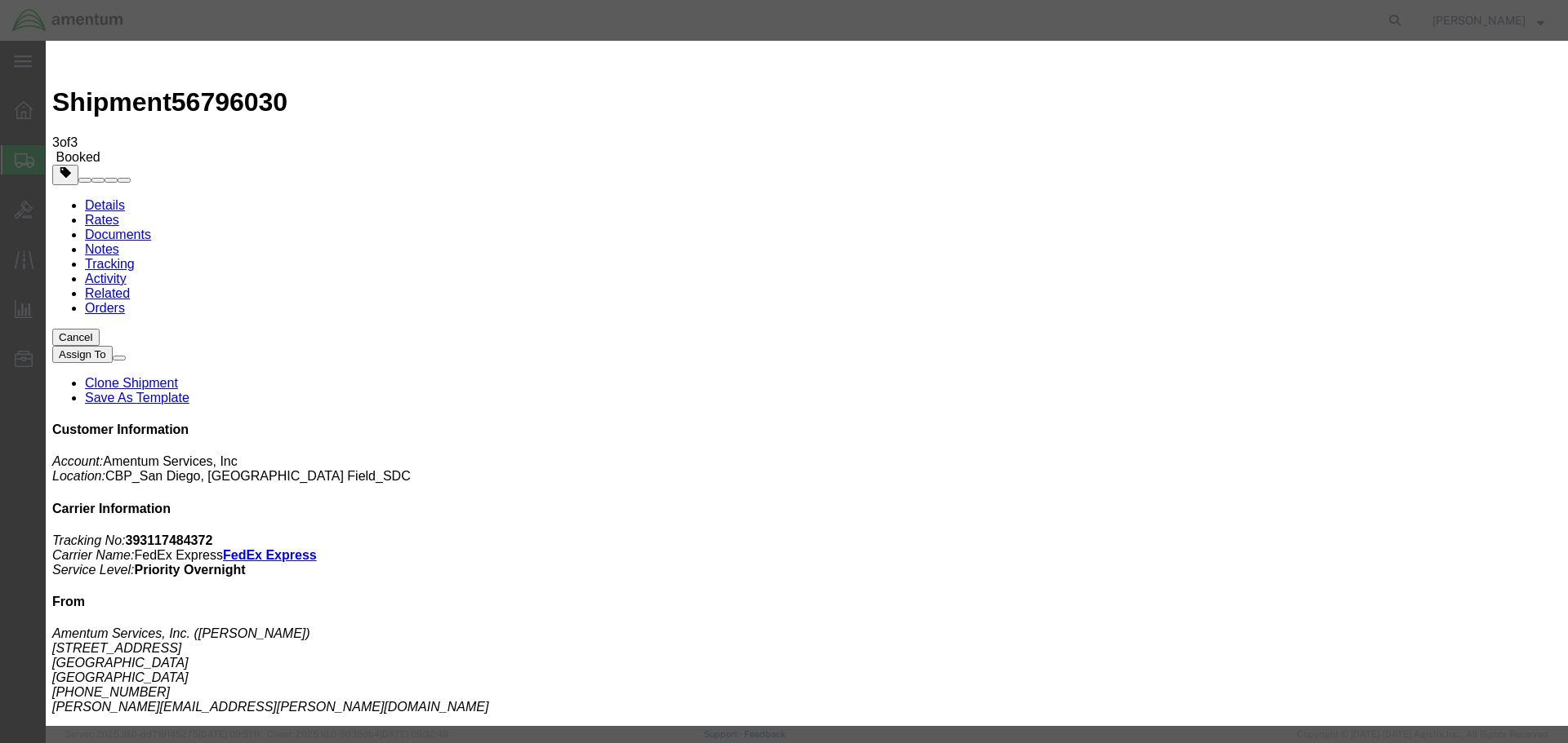
click button "Close"
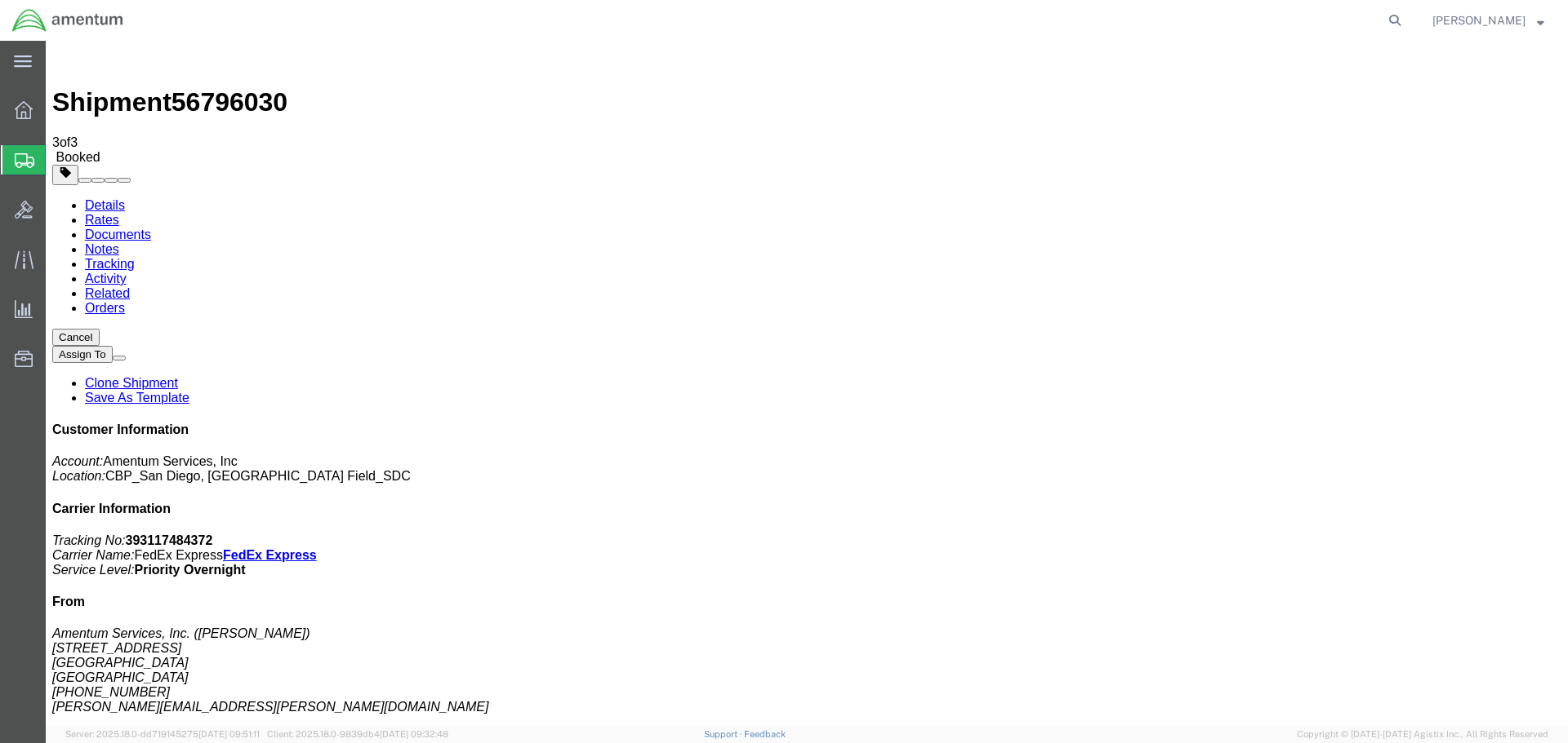
drag, startPoint x: 769, startPoint y: 147, endPoint x: 787, endPoint y: 146, distance: 18.0
click h4 "Pickup & Delivery Dates"
click h4 "Pickup & Delivery Dates Edit date and time"
click span "button"
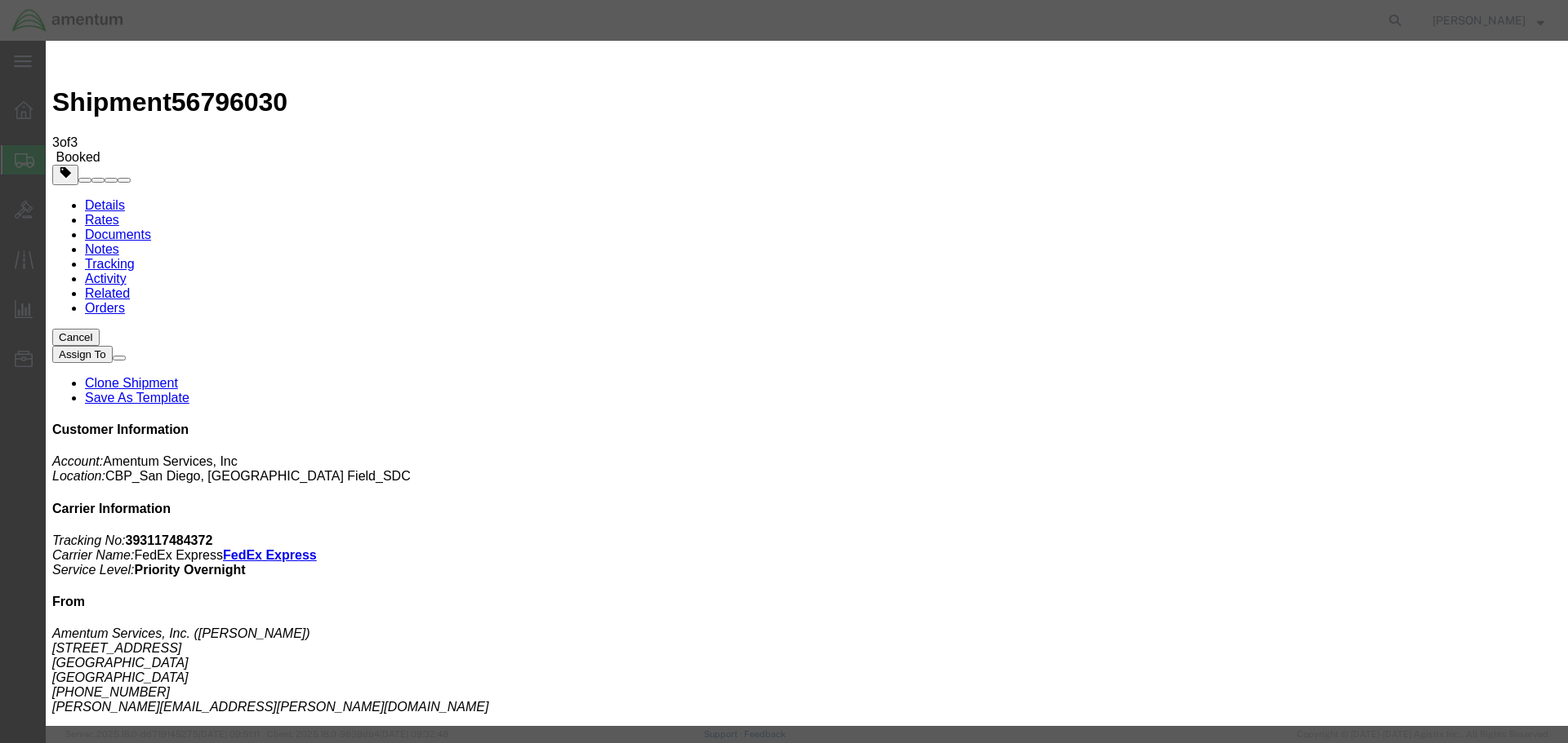
click div "[DATE] 3:00 PM"
type input "4:00 PM"
click button "Apply"
click button "Save"
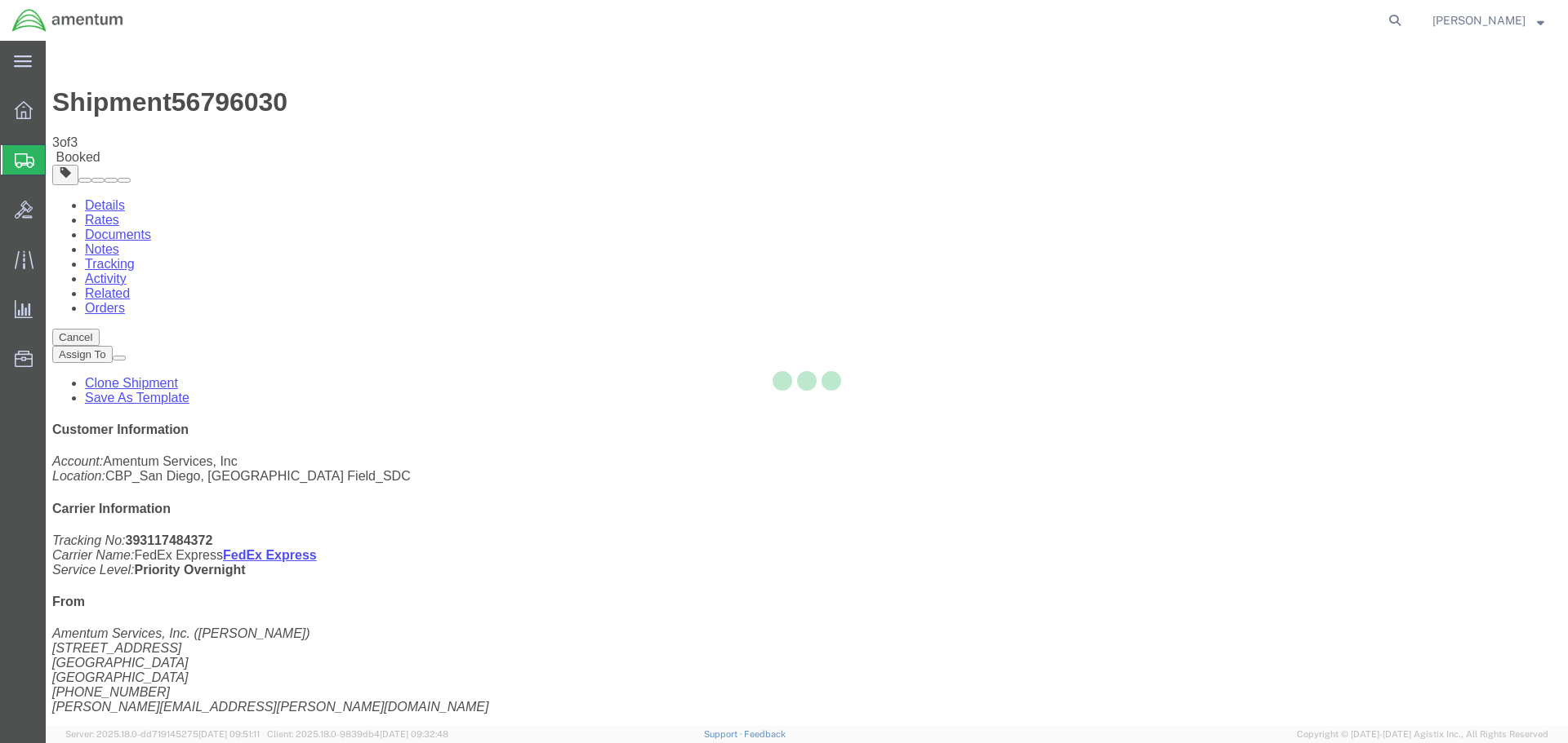
click at [1044, 183] on div at bounding box center [806, 383] width 1522 height 685
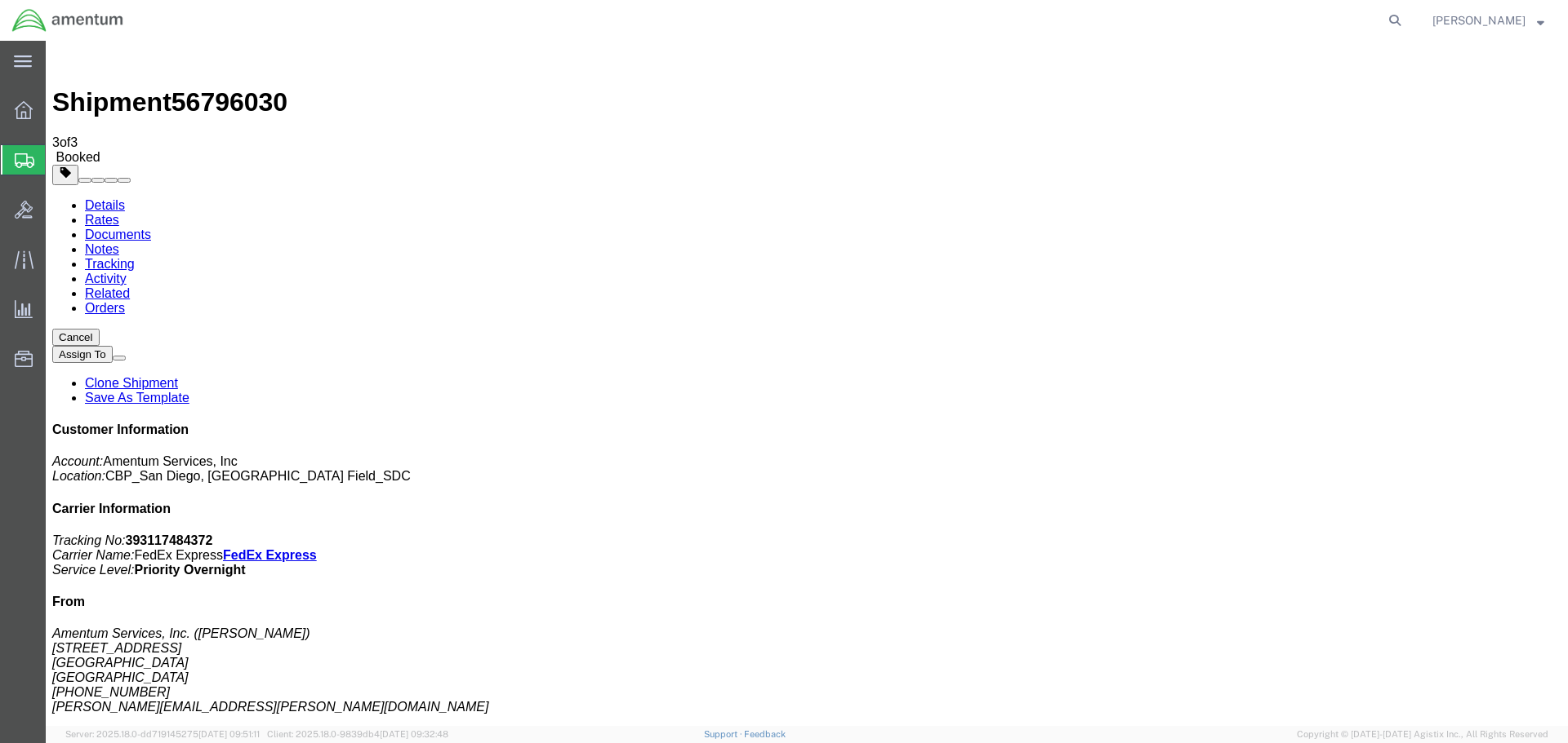
click button "Close"
click link "Schedule pickup request"
